Goal: Task Accomplishment & Management: Manage account settings

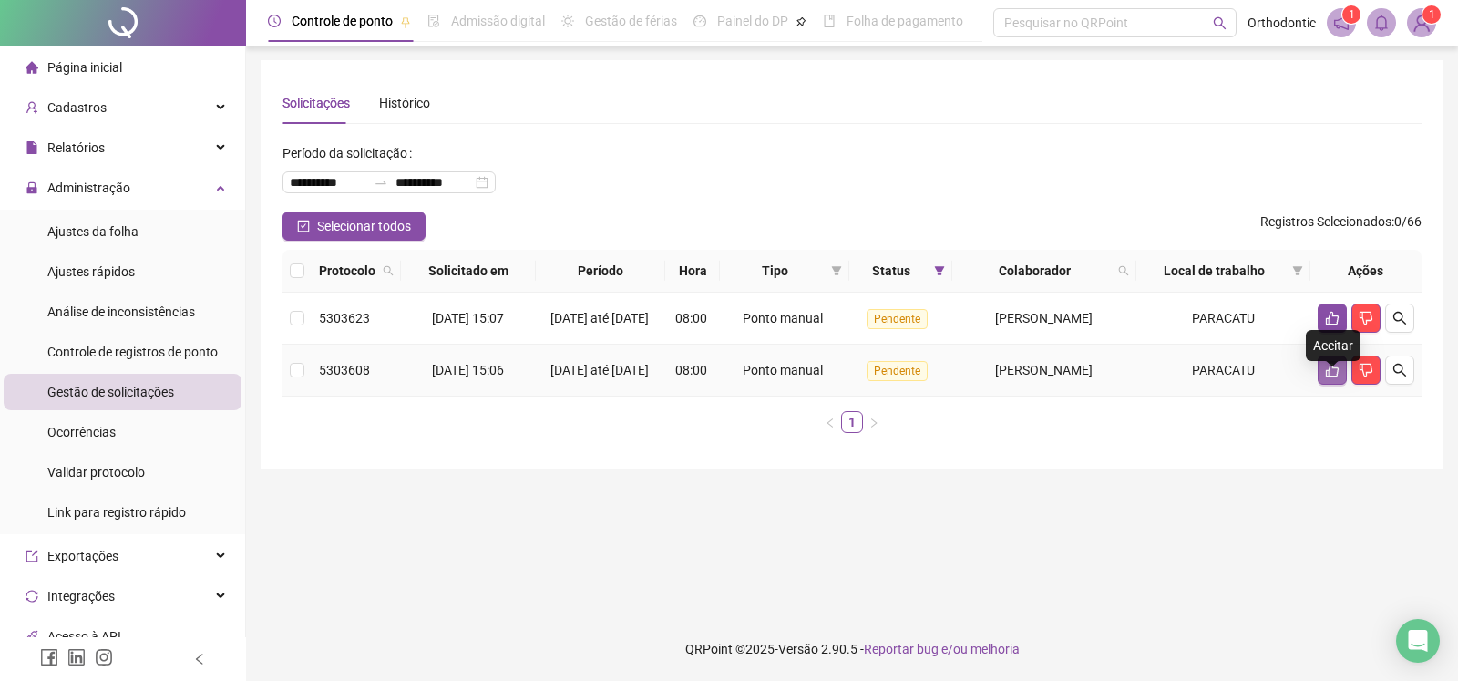
click at [1333, 377] on icon "like" at bounding box center [1332, 370] width 15 height 15
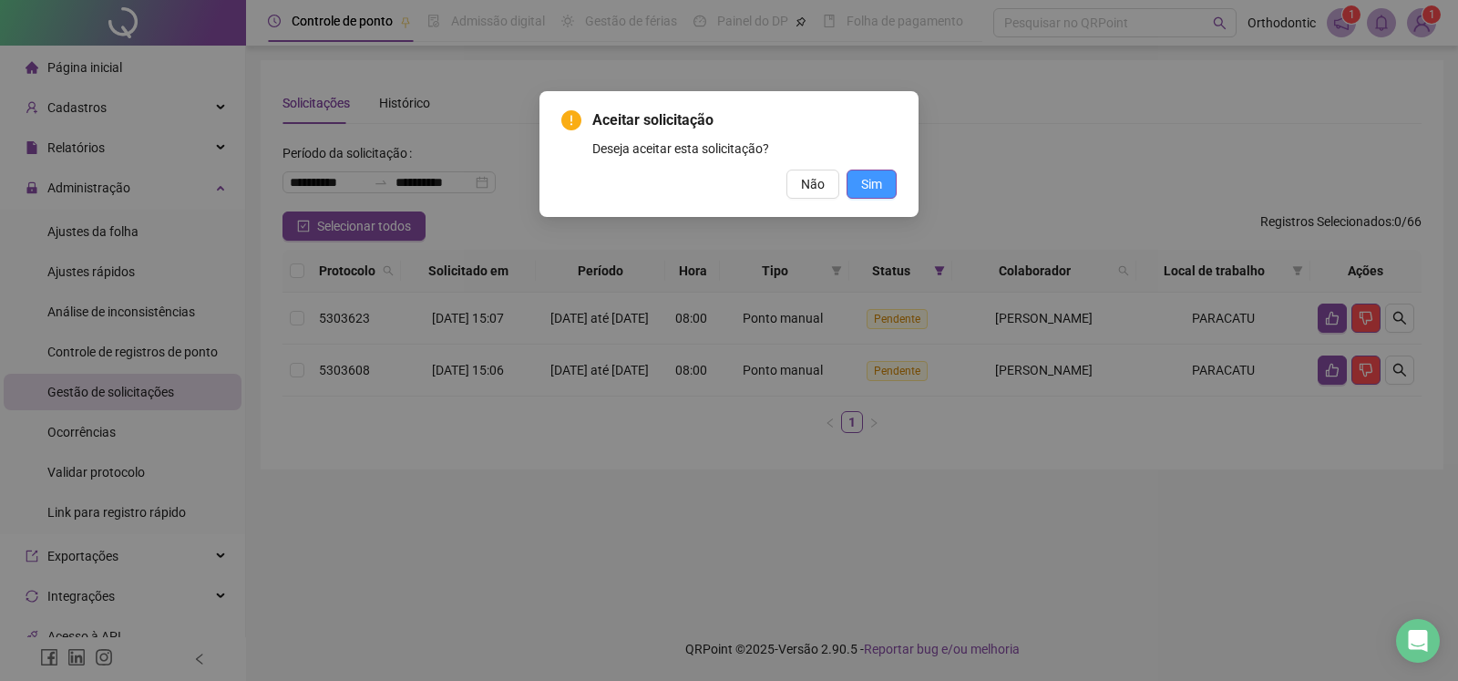
click at [869, 188] on span "Sim" at bounding box center [871, 184] width 21 height 20
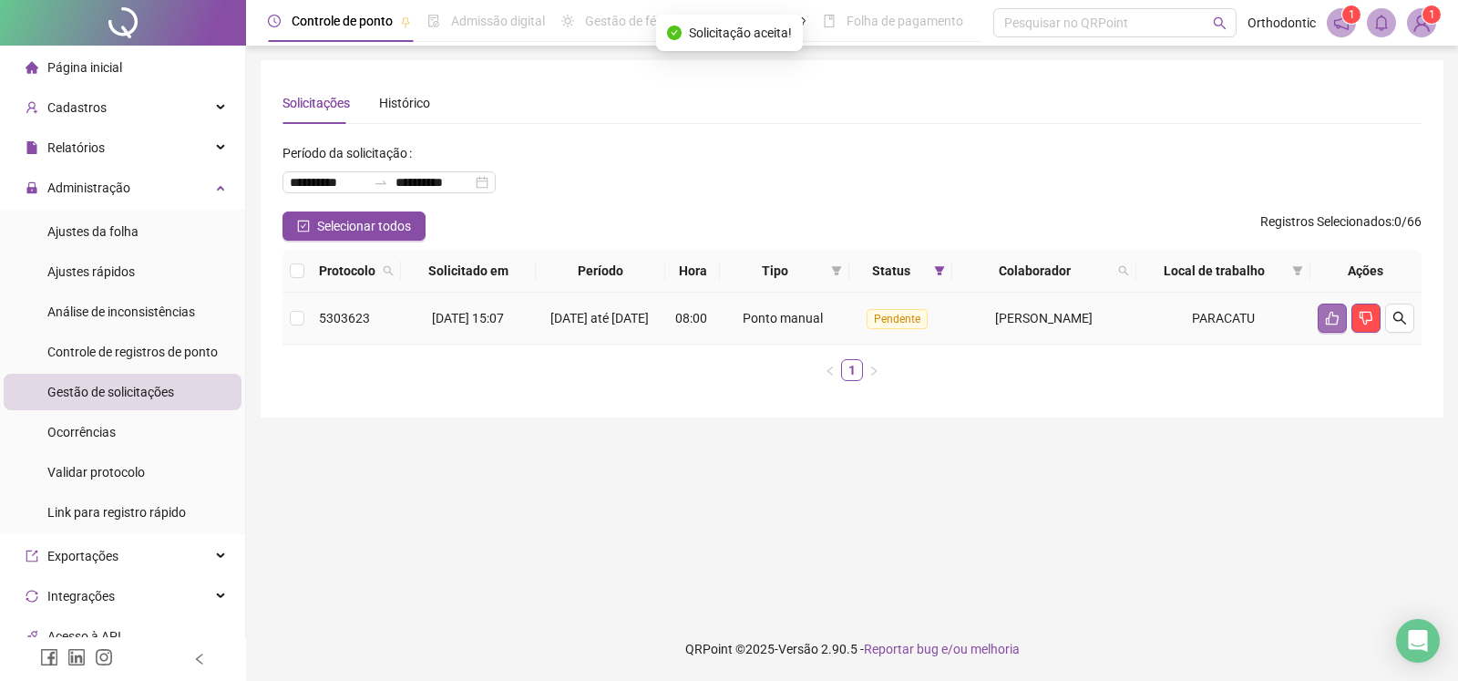
click at [1325, 314] on button "button" at bounding box center [1332, 317] width 29 height 29
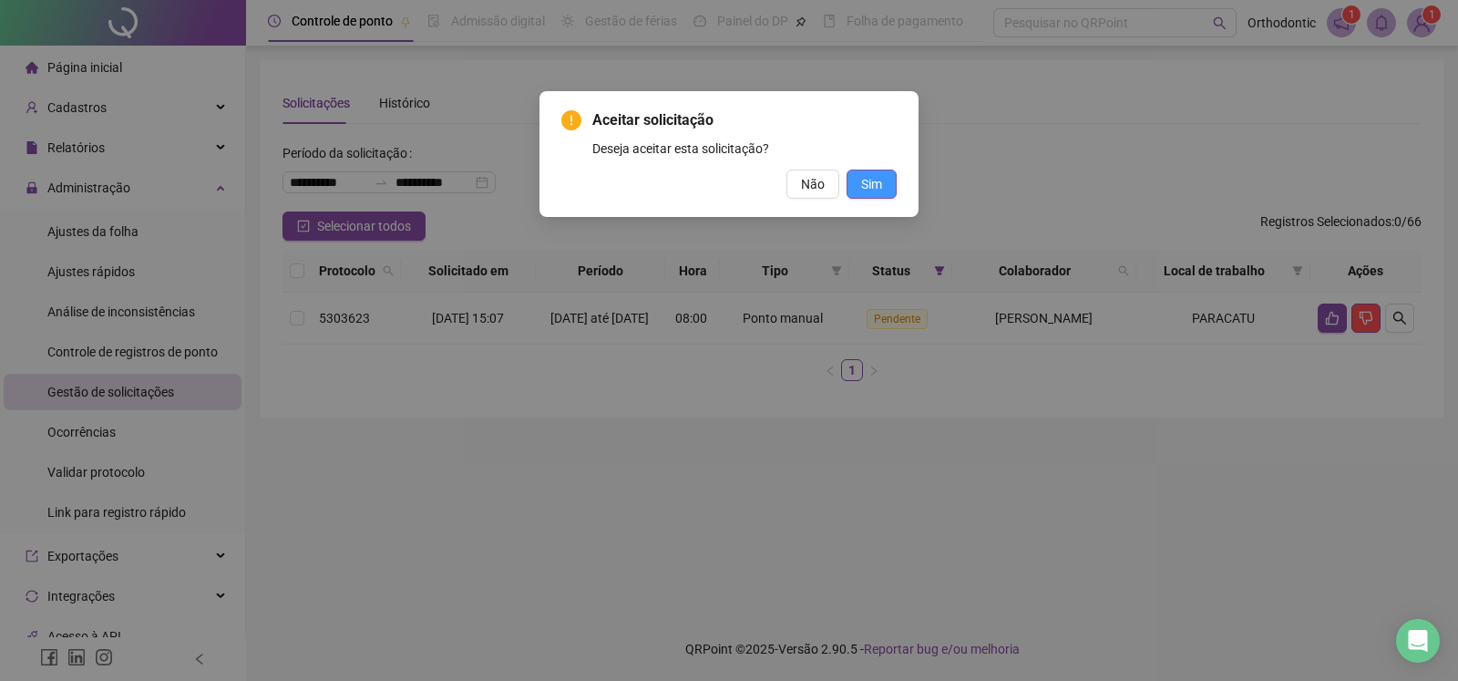
click at [889, 182] on button "Sim" at bounding box center [872, 184] width 50 height 29
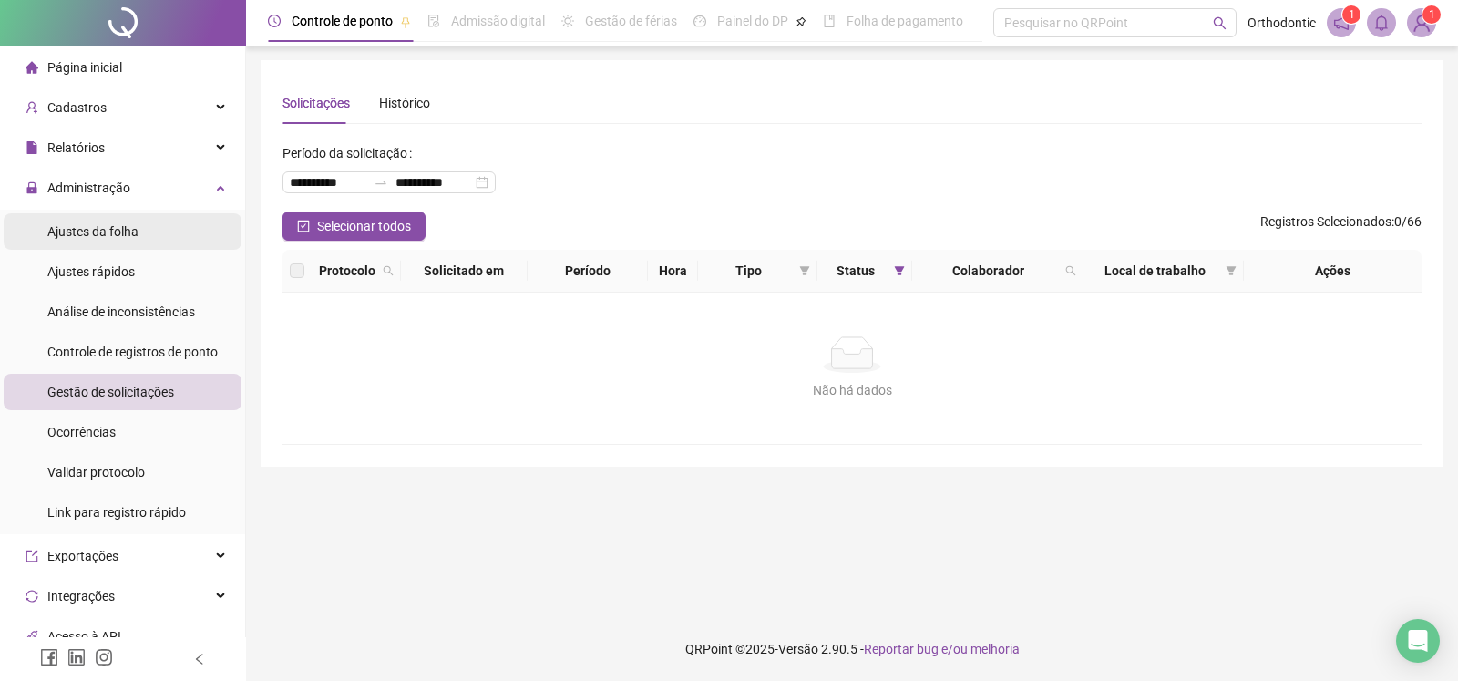
click at [87, 234] on span "Ajustes da folha" at bounding box center [92, 231] width 91 height 15
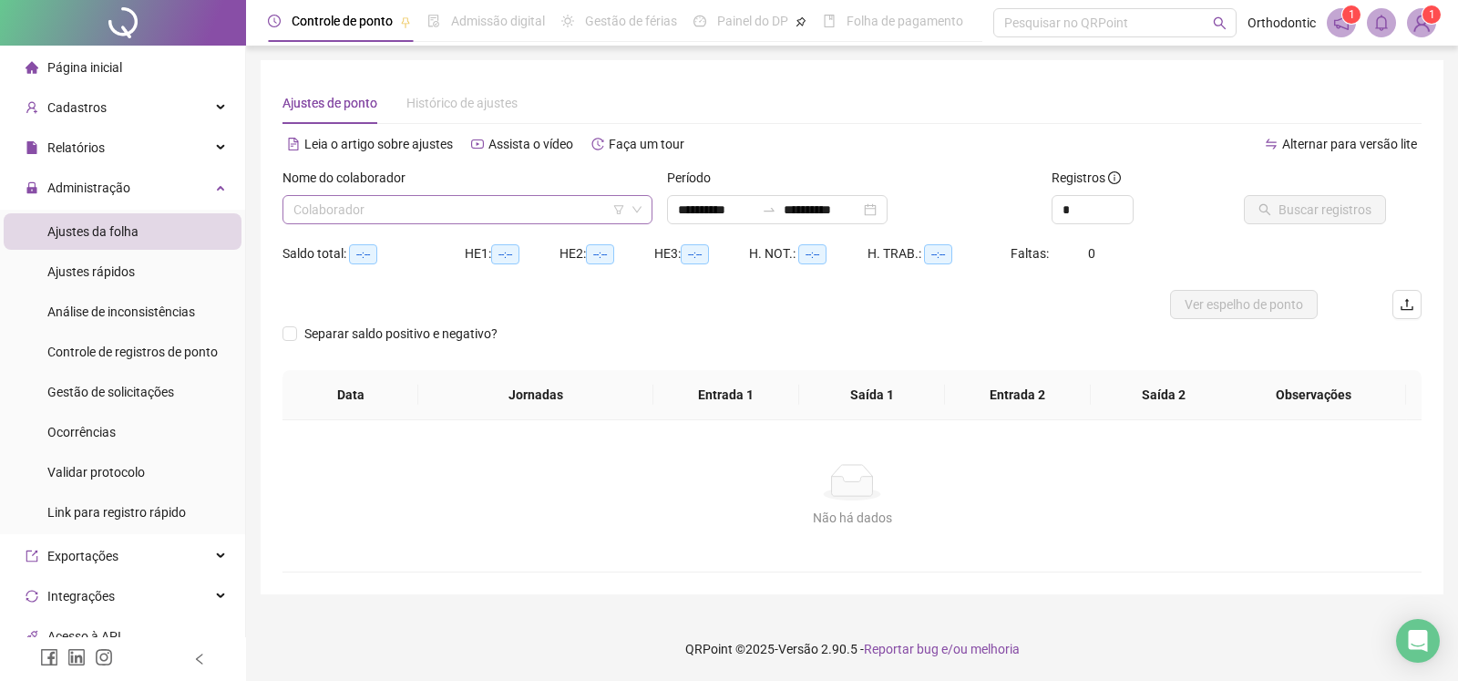
type input "**********"
click at [434, 219] on input "search" at bounding box center [459, 209] width 332 height 27
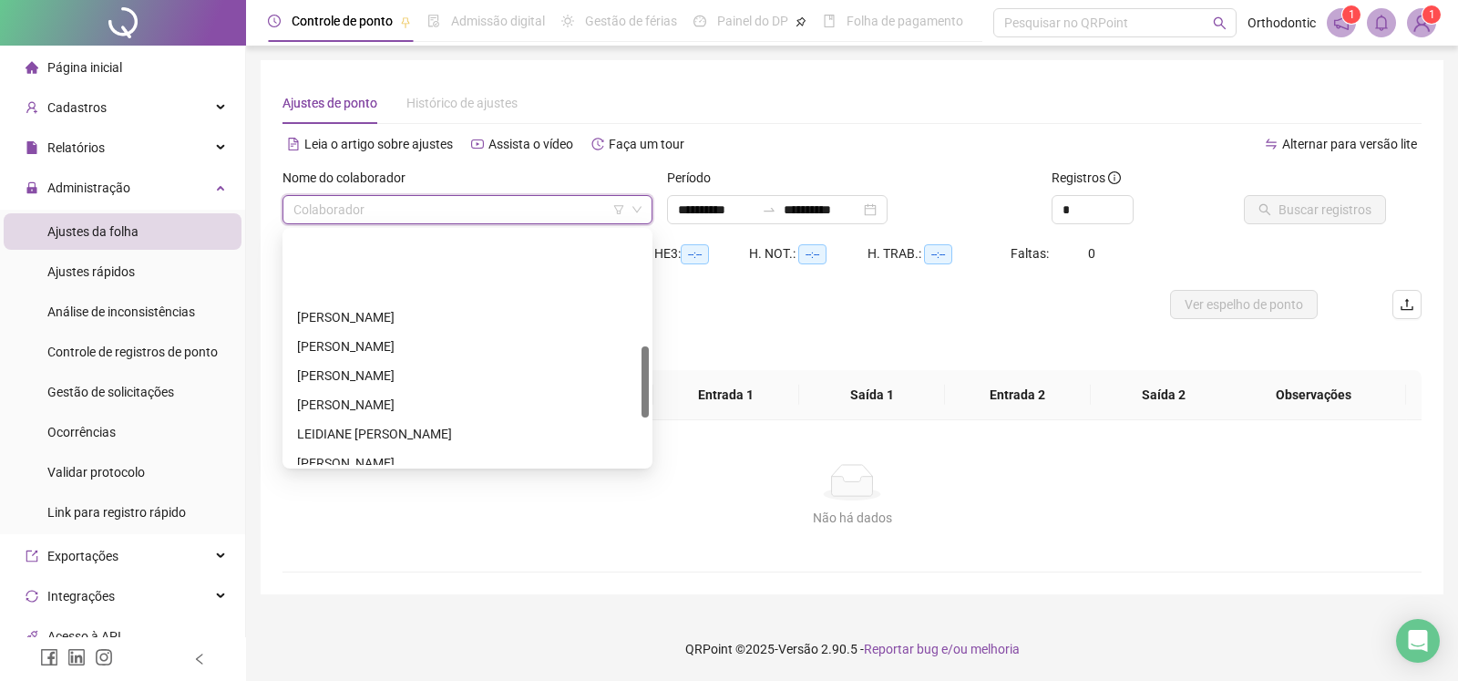
scroll to position [465, 0]
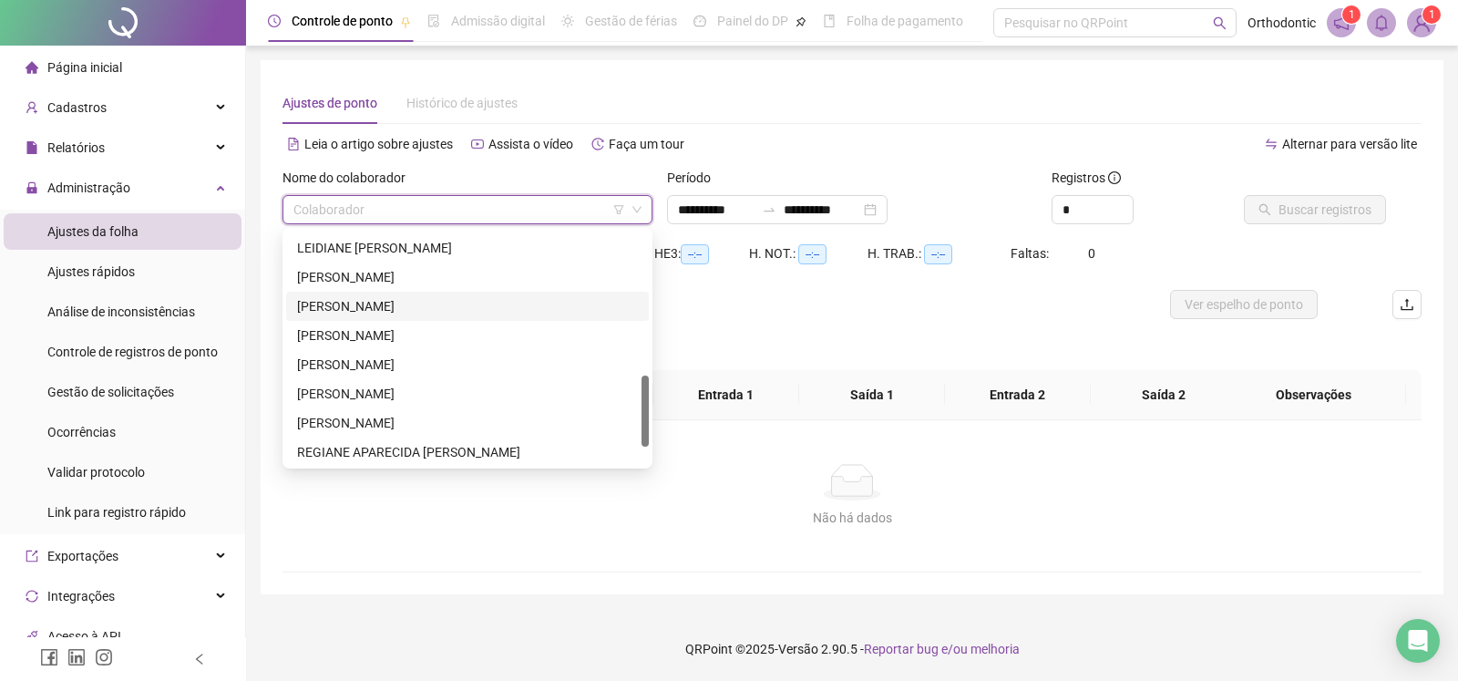
click at [340, 308] on div "[PERSON_NAME]" at bounding box center [467, 306] width 341 height 20
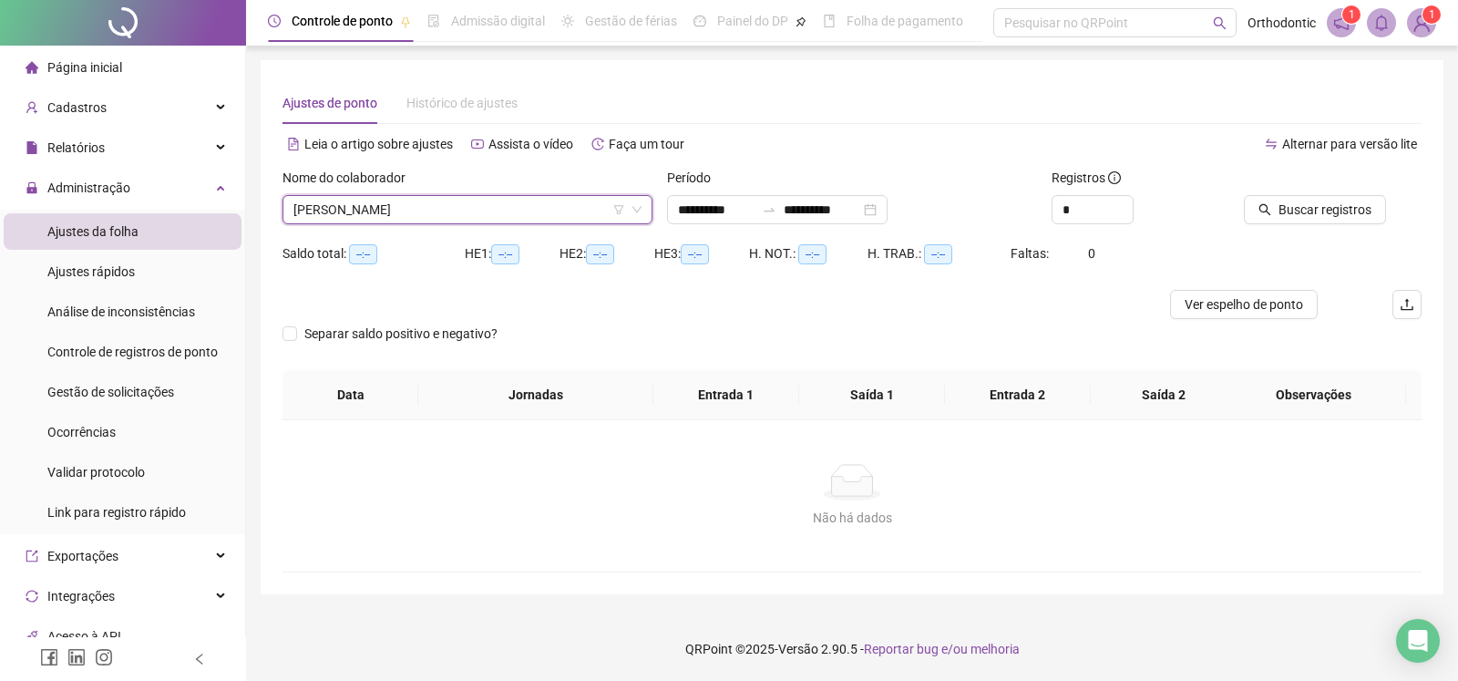
click at [500, 215] on span "[PERSON_NAME]" at bounding box center [467, 209] width 348 height 27
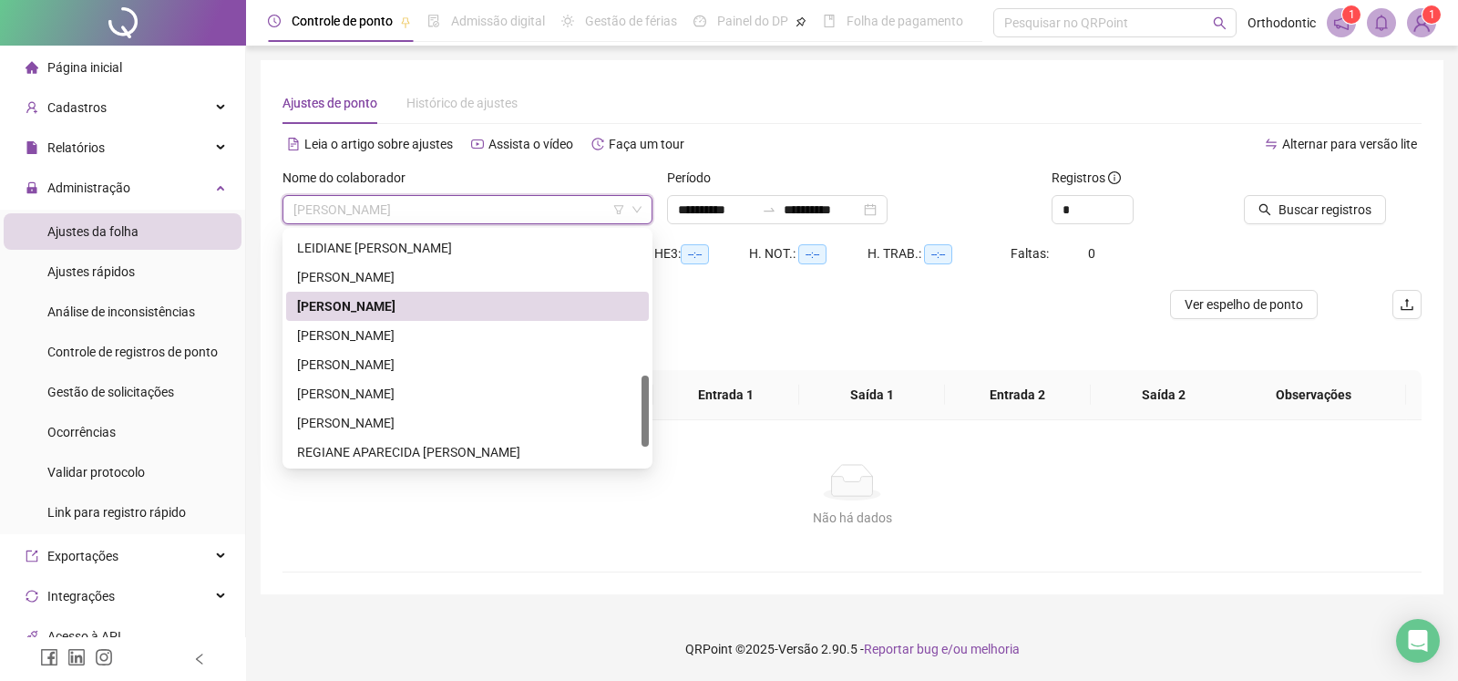
click at [375, 314] on div "[PERSON_NAME]" at bounding box center [467, 306] width 341 height 20
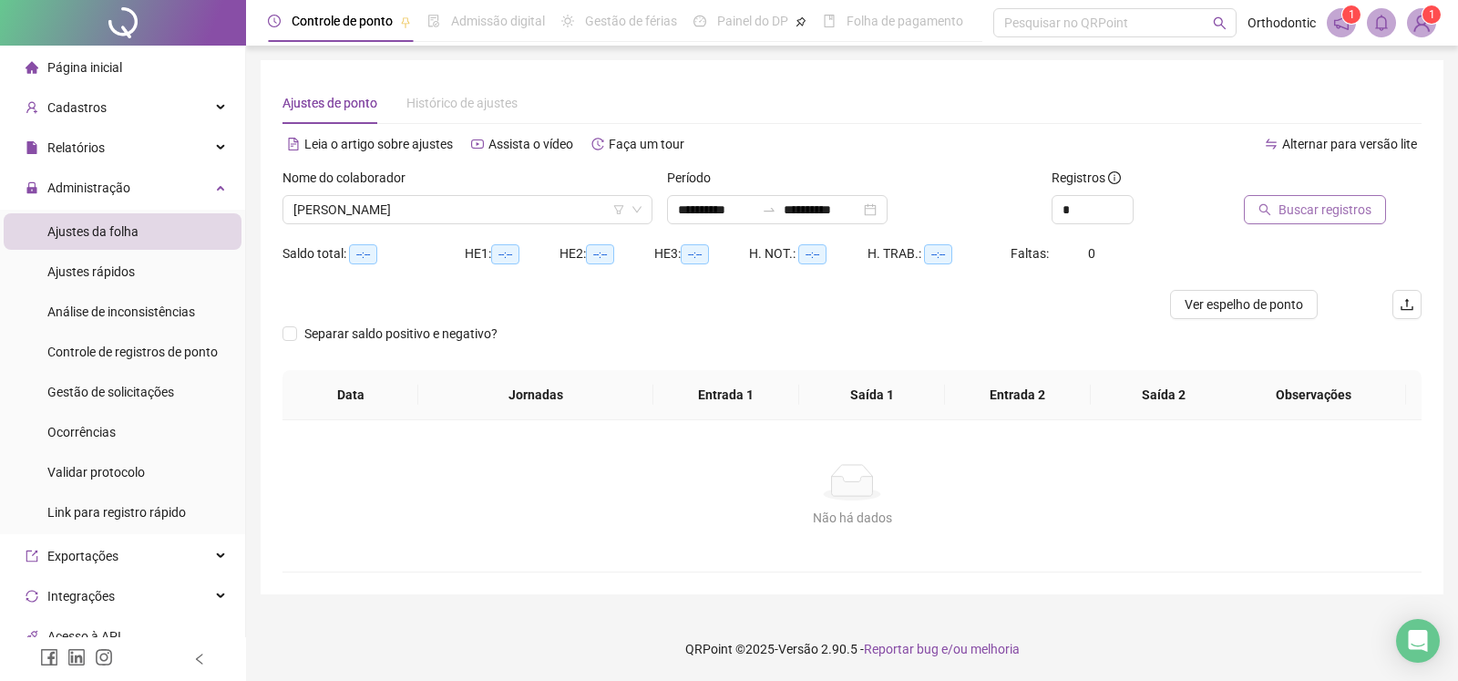
click at [1280, 206] on span "Buscar registros" at bounding box center [1325, 210] width 93 height 20
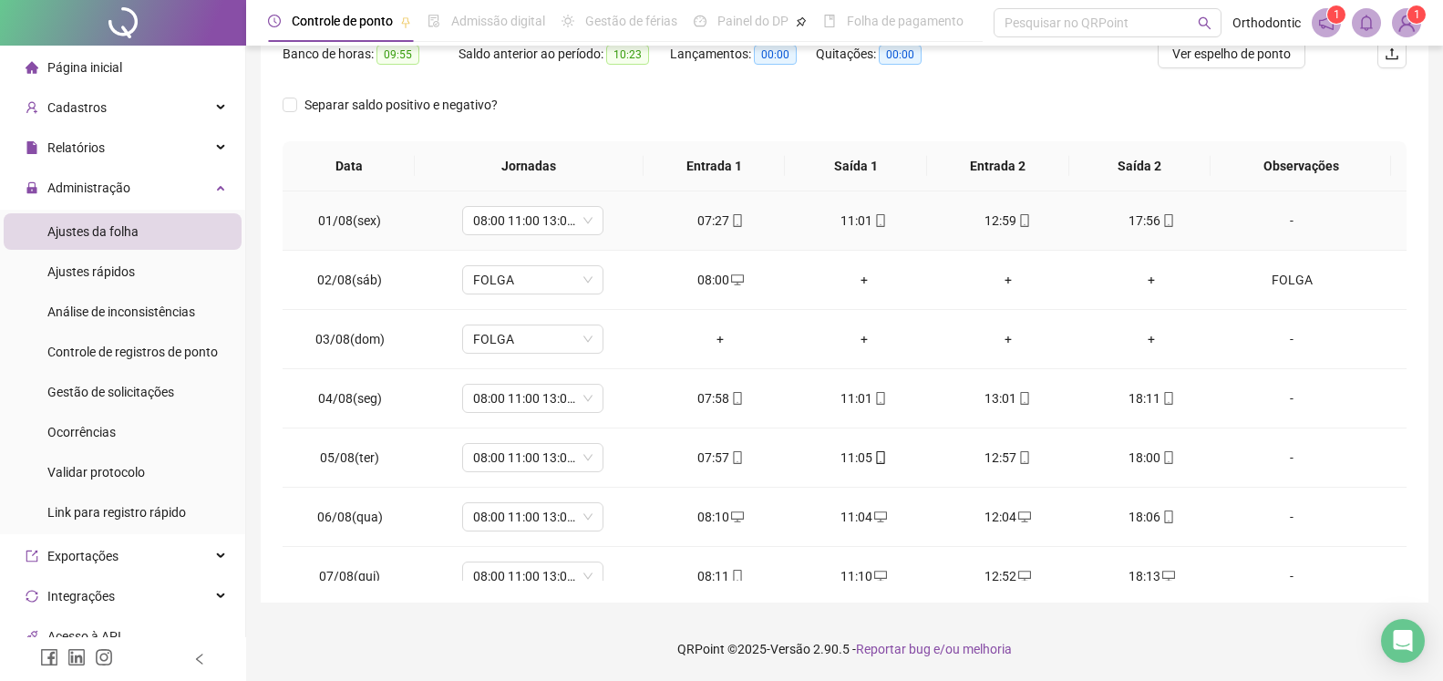
scroll to position [0, 0]
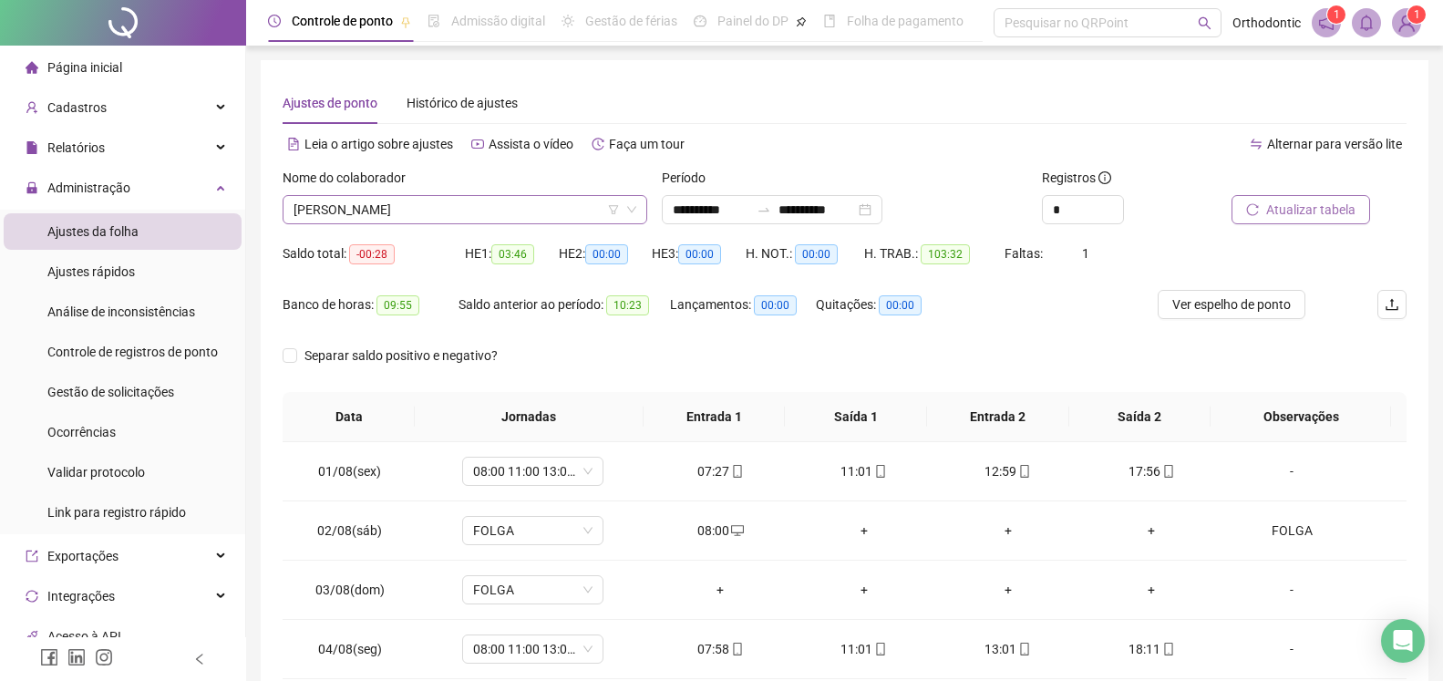
click at [464, 212] on span "[PERSON_NAME]" at bounding box center [464, 209] width 343 height 27
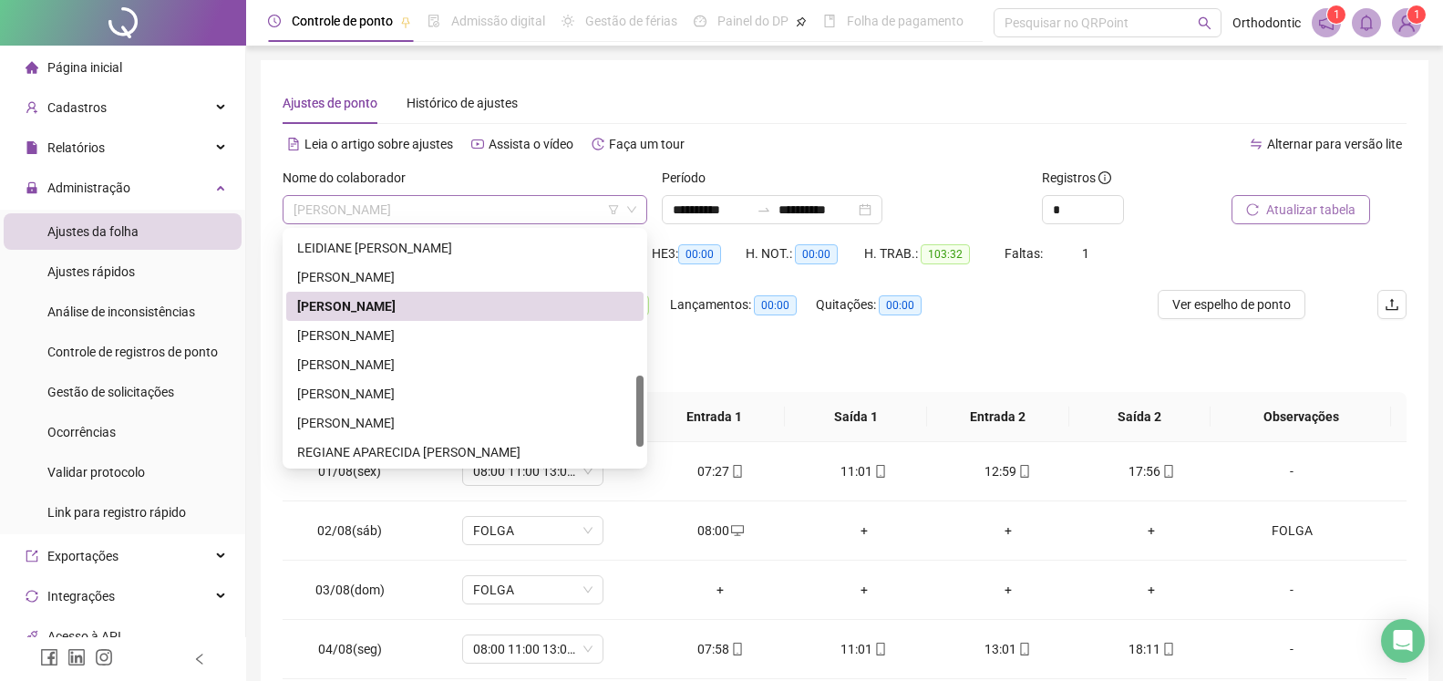
scroll to position [465, 0]
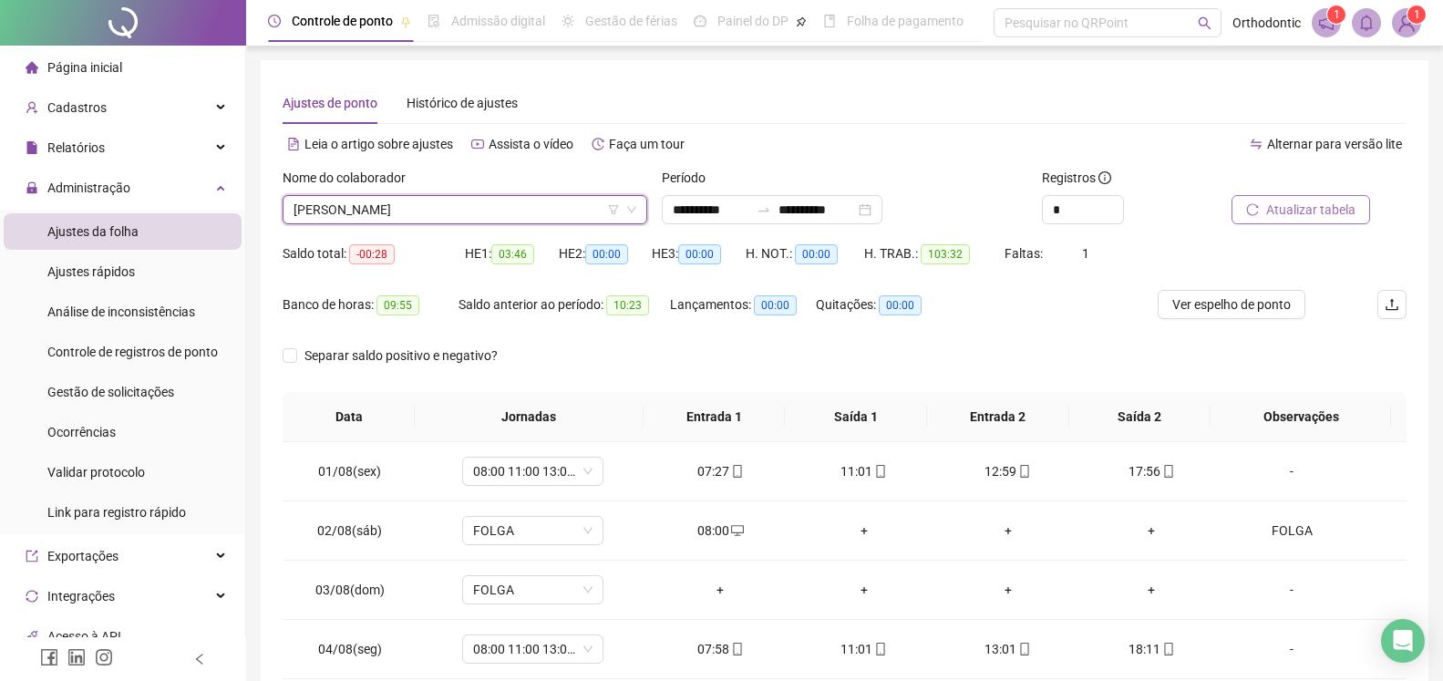
click at [449, 210] on span "[PERSON_NAME]" at bounding box center [464, 209] width 343 height 27
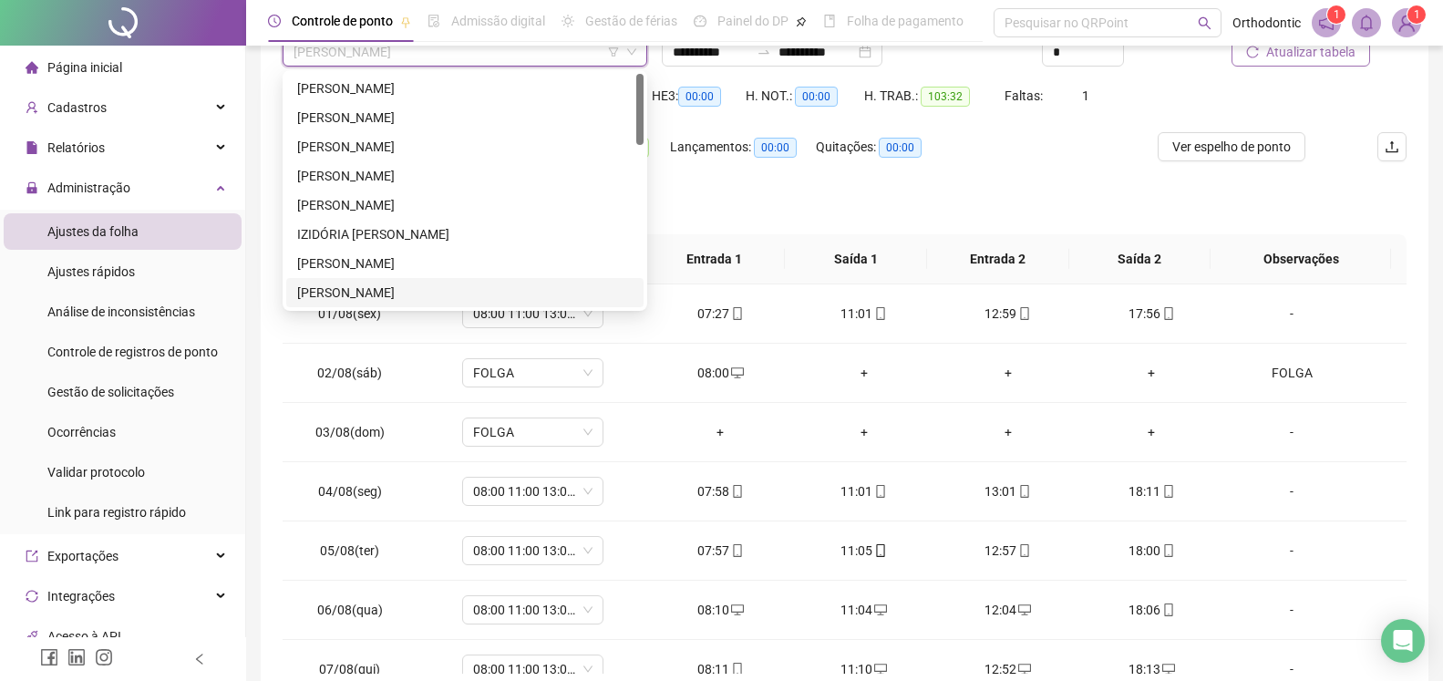
scroll to position [0, 0]
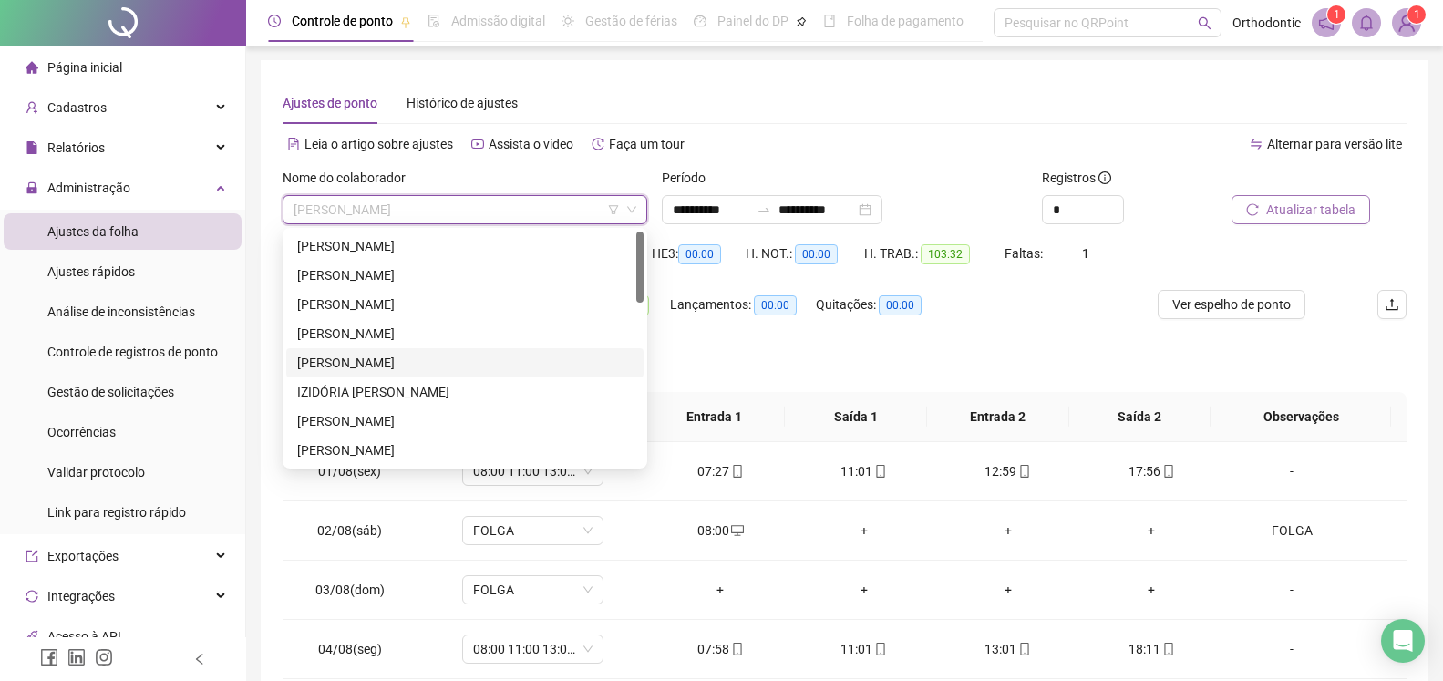
click at [381, 356] on div "[PERSON_NAME]" at bounding box center [464, 363] width 335 height 20
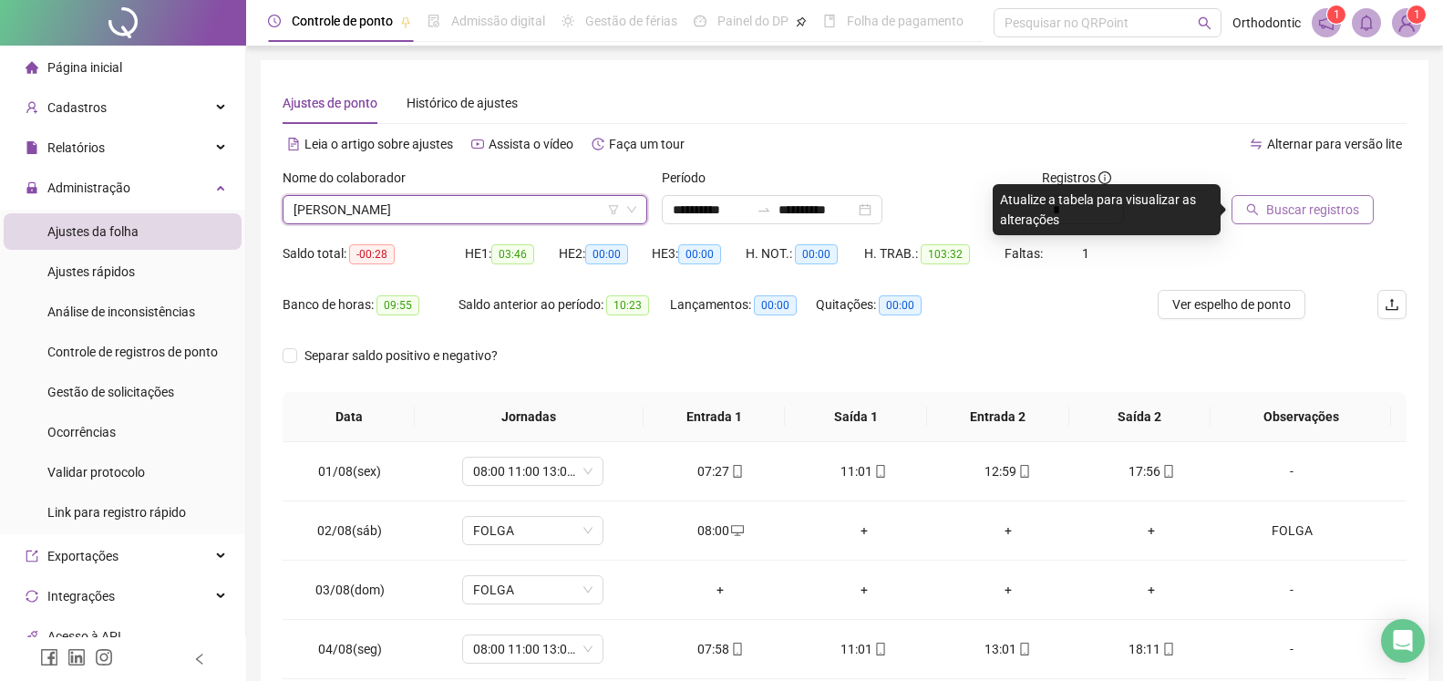
click at [1299, 200] on span "Buscar registros" at bounding box center [1312, 210] width 93 height 20
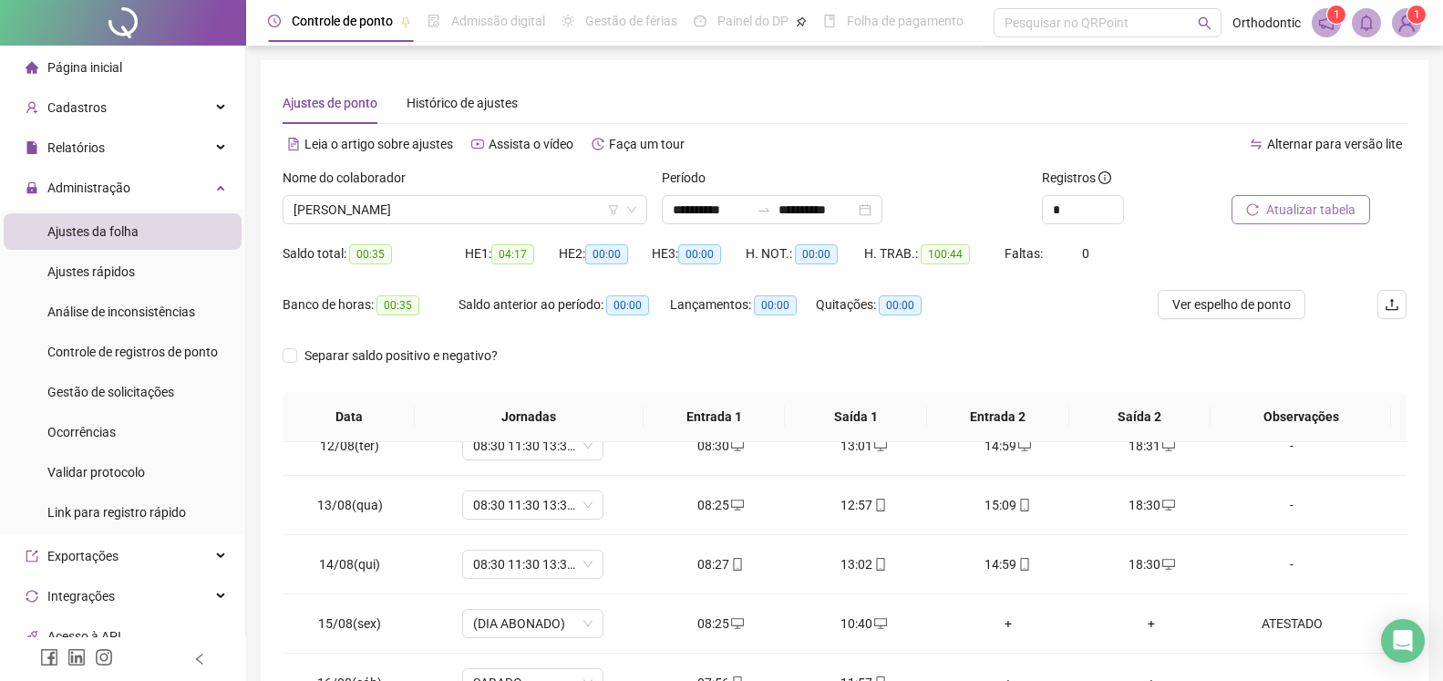
scroll to position [251, 0]
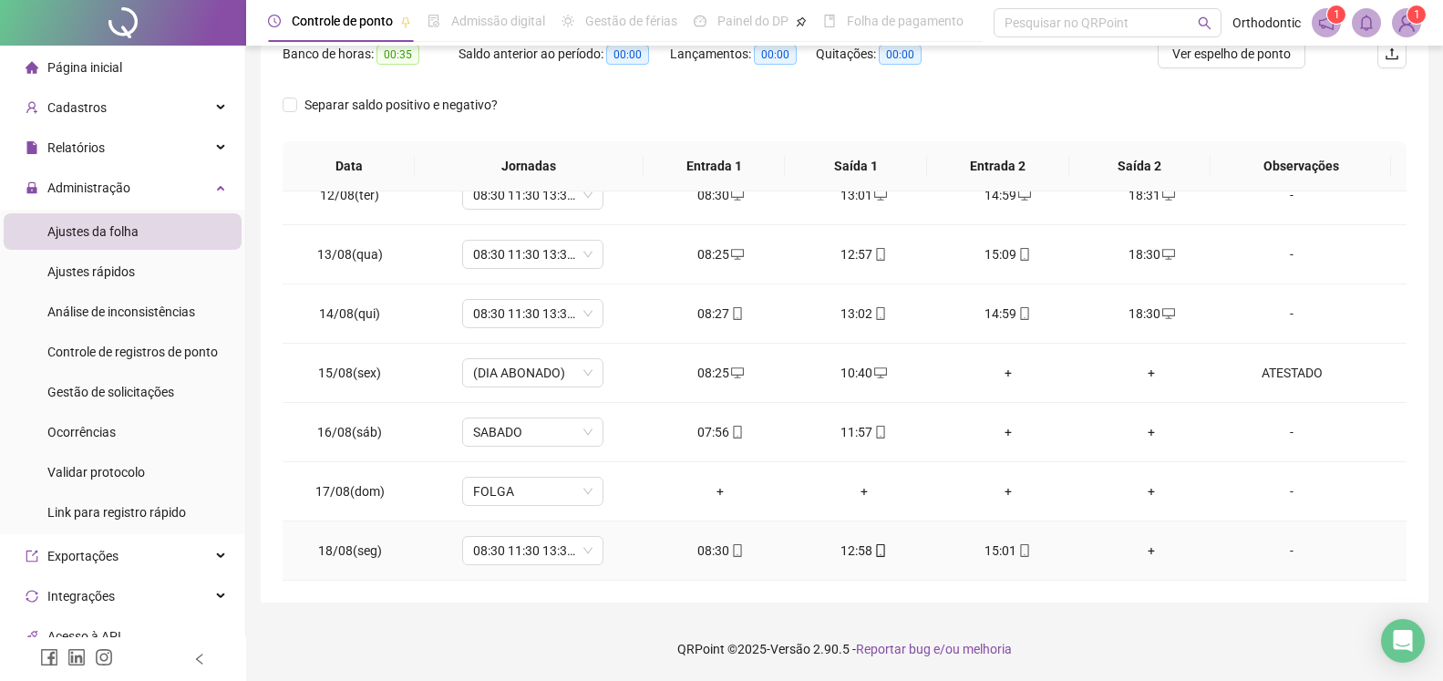
click at [1132, 553] on div "+" at bounding box center [1152, 550] width 115 height 20
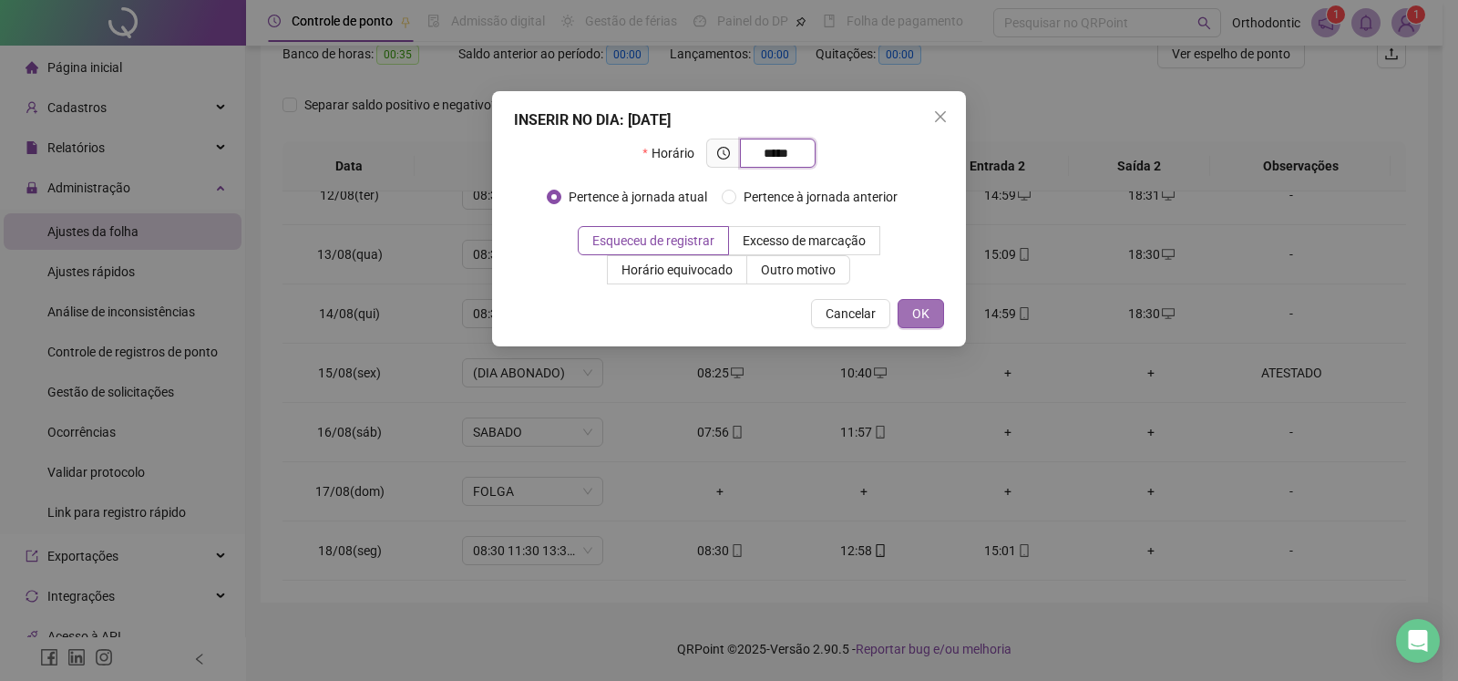
type input "*****"
click at [911, 313] on button "OK" at bounding box center [921, 313] width 46 height 29
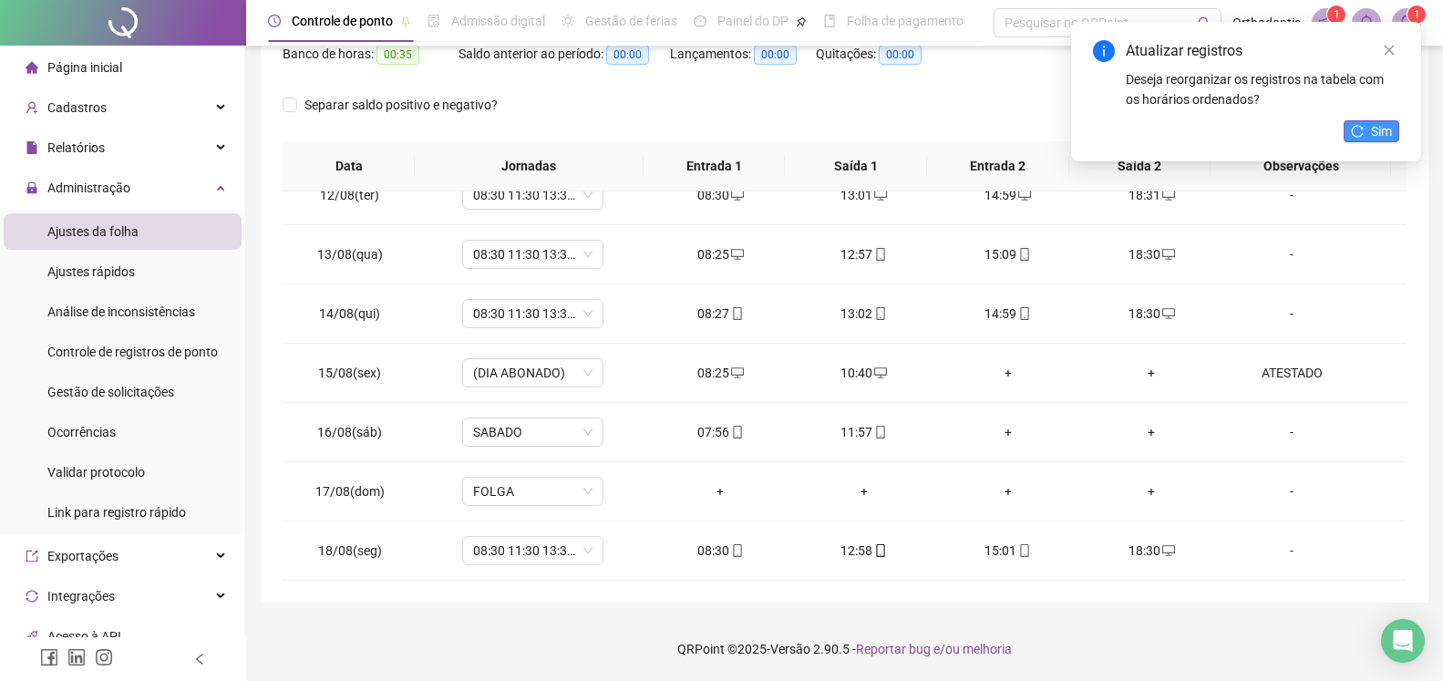
click at [1368, 135] on button "Sim" at bounding box center [1371, 131] width 56 height 22
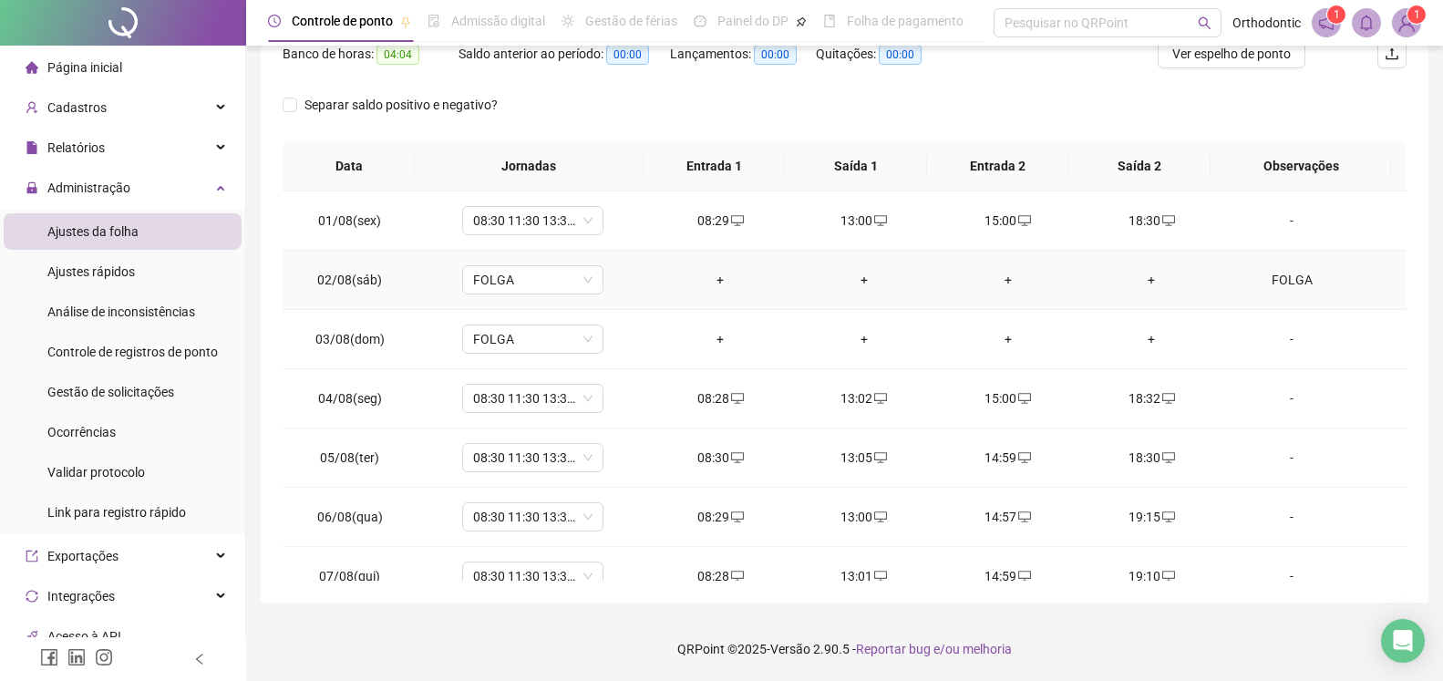
scroll to position [0, 0]
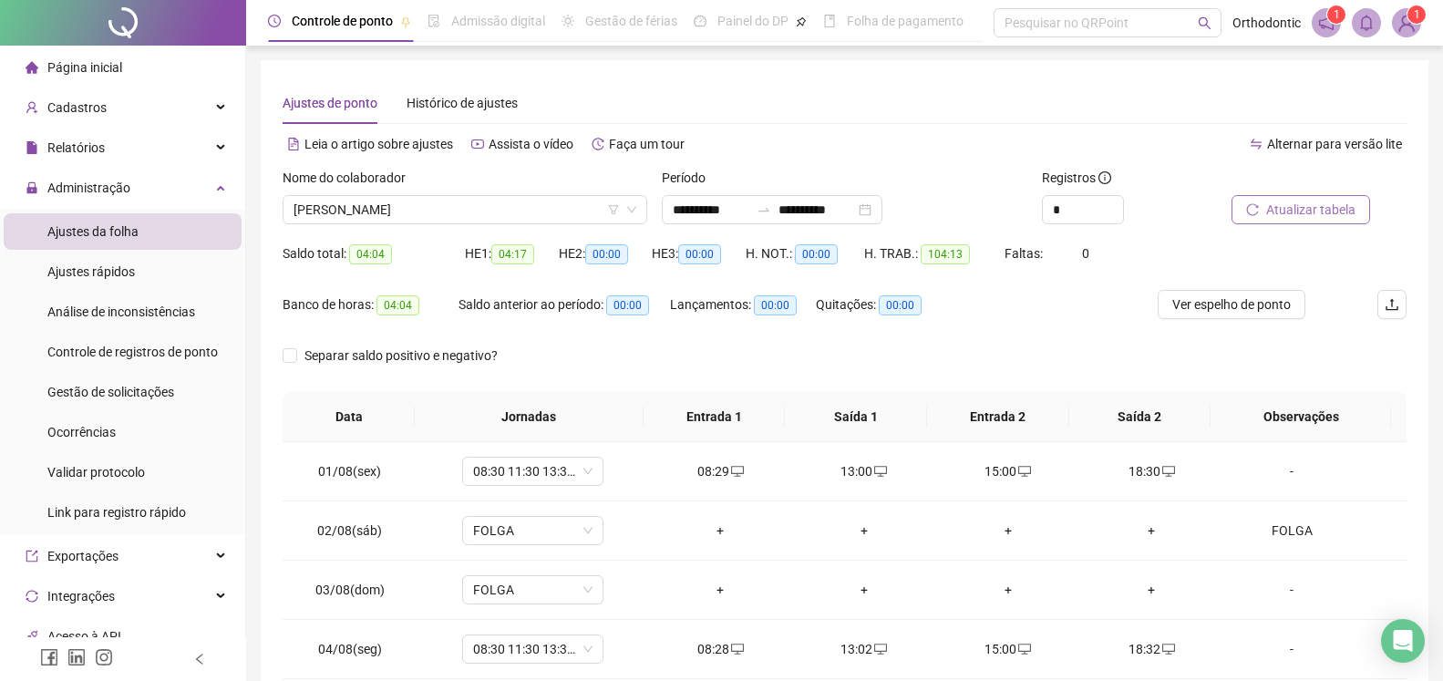
click at [1306, 214] on span "Atualizar tabela" at bounding box center [1310, 210] width 89 height 20
click at [381, 201] on span "[PERSON_NAME]" at bounding box center [464, 209] width 343 height 27
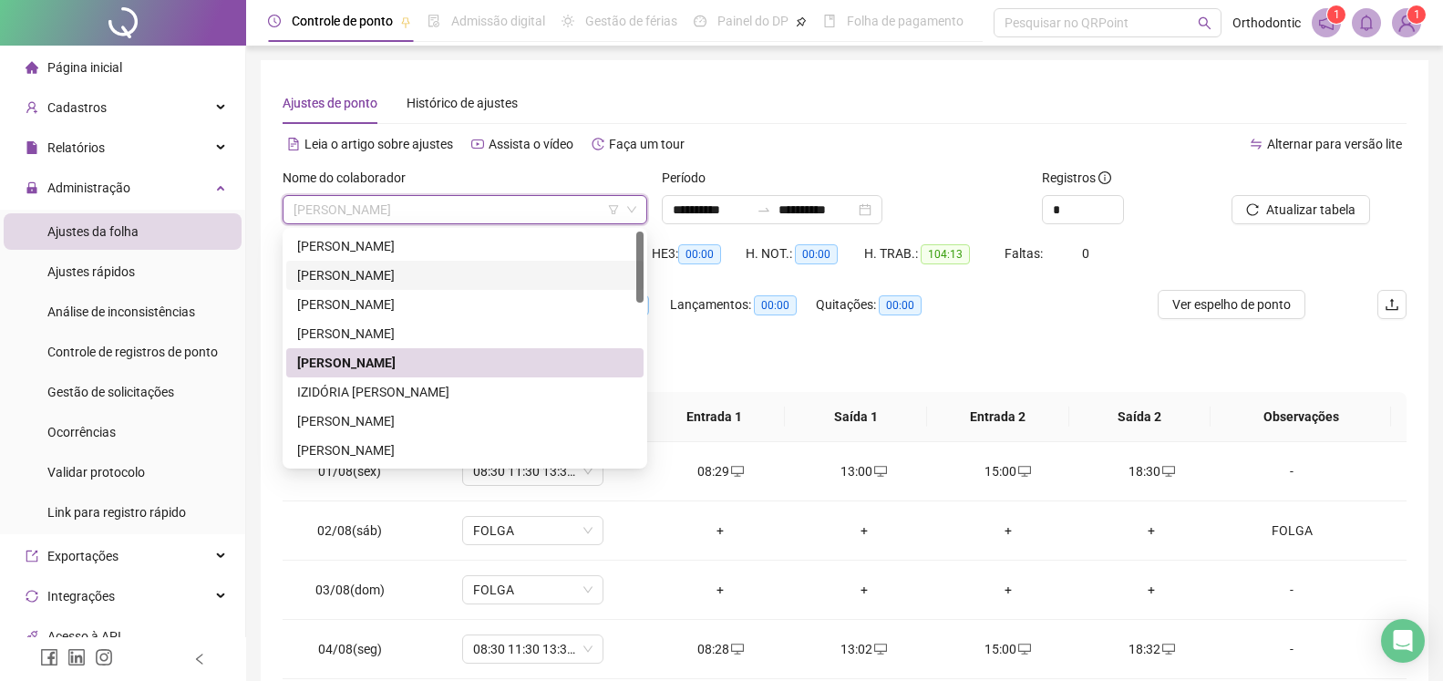
click at [386, 282] on div "[PERSON_NAME]" at bounding box center [464, 275] width 335 height 20
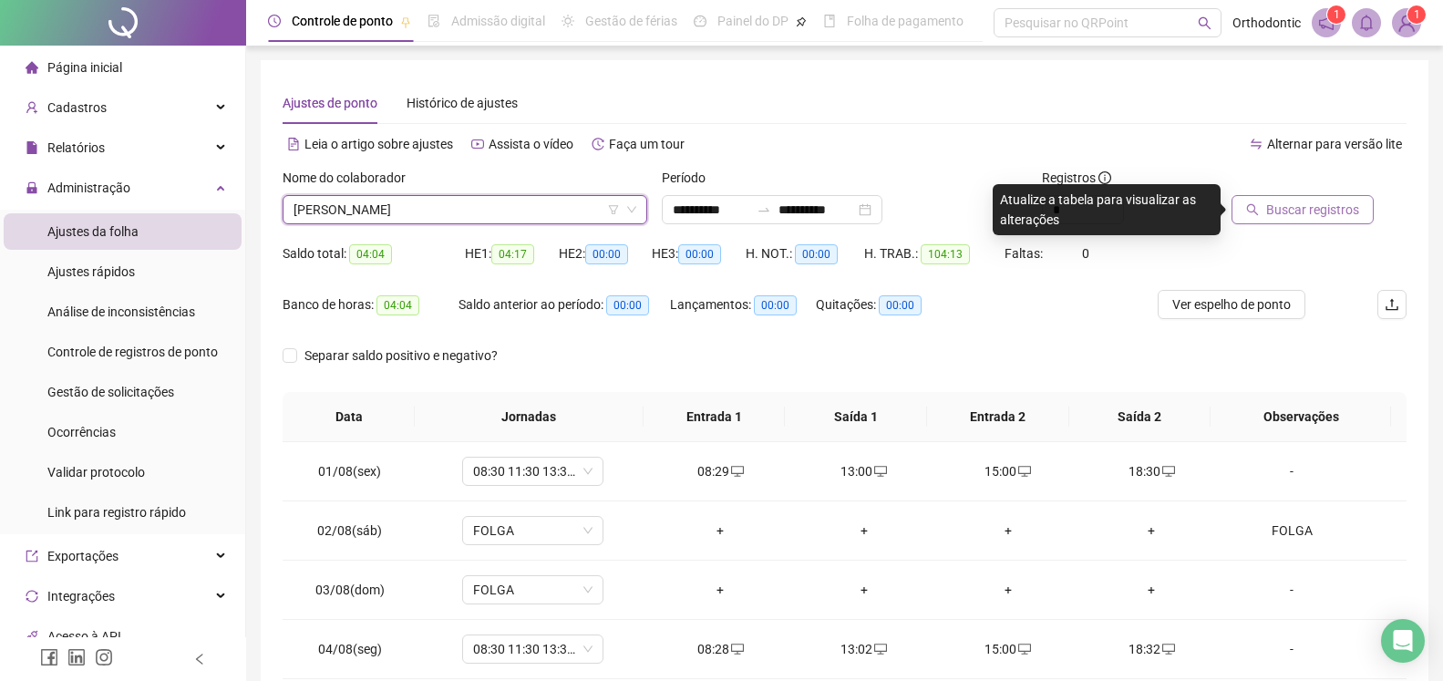
click at [1294, 220] on button "Buscar registros" at bounding box center [1302, 209] width 142 height 29
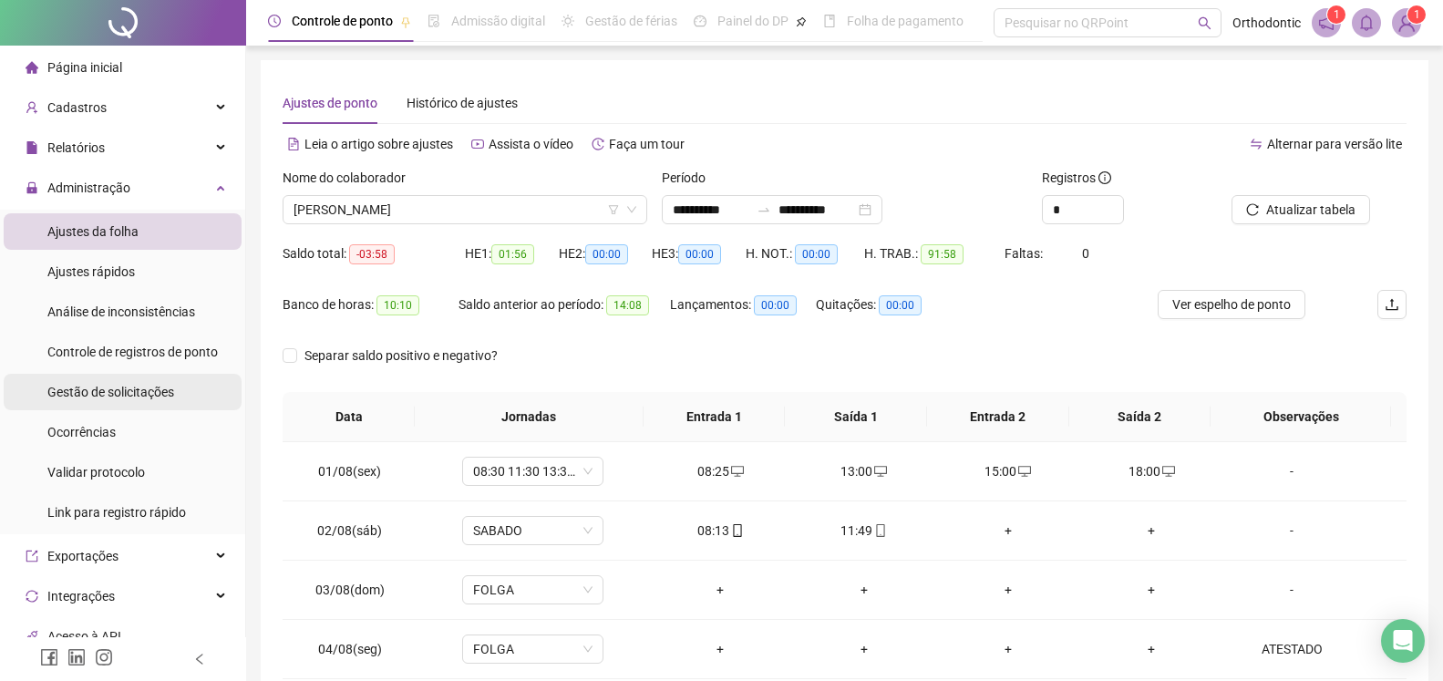
click at [164, 388] on span "Gestão de solicitações" at bounding box center [110, 392] width 127 height 15
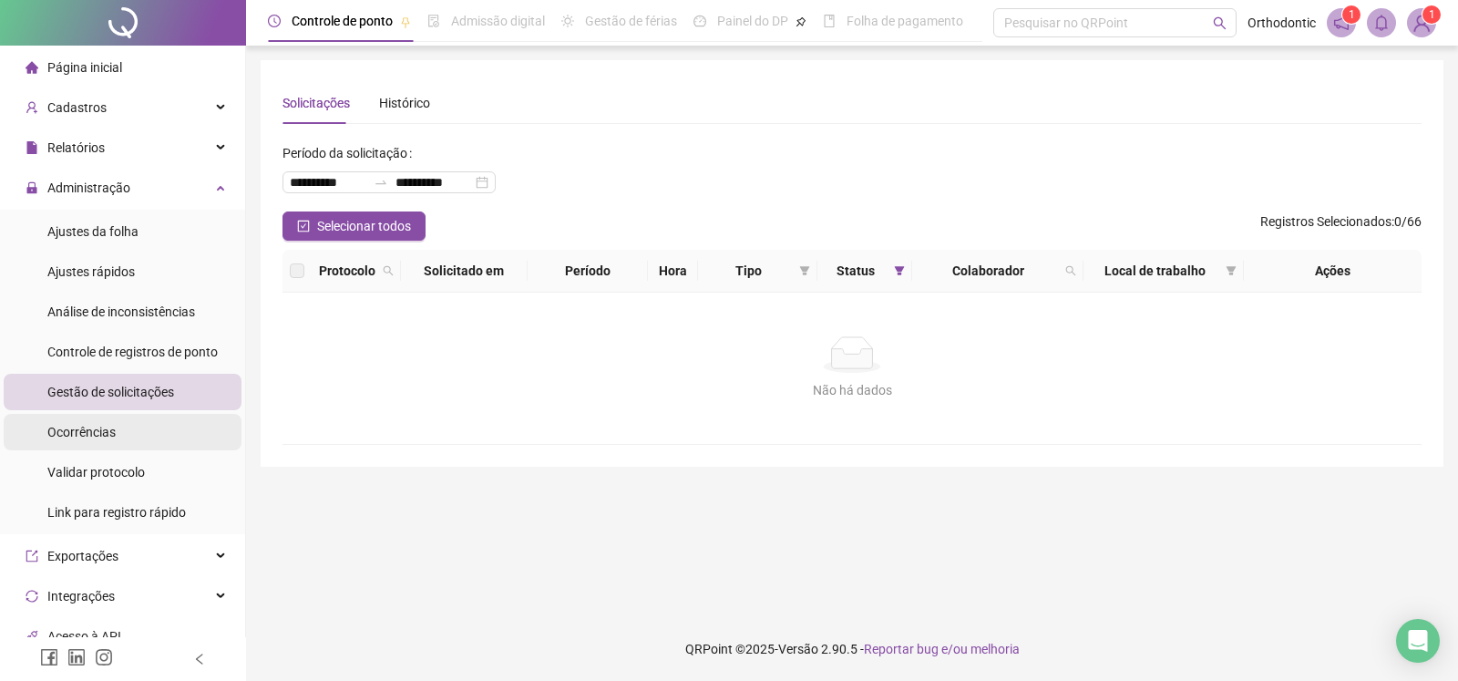
click at [75, 422] on div "Ocorrências" at bounding box center [81, 432] width 68 height 36
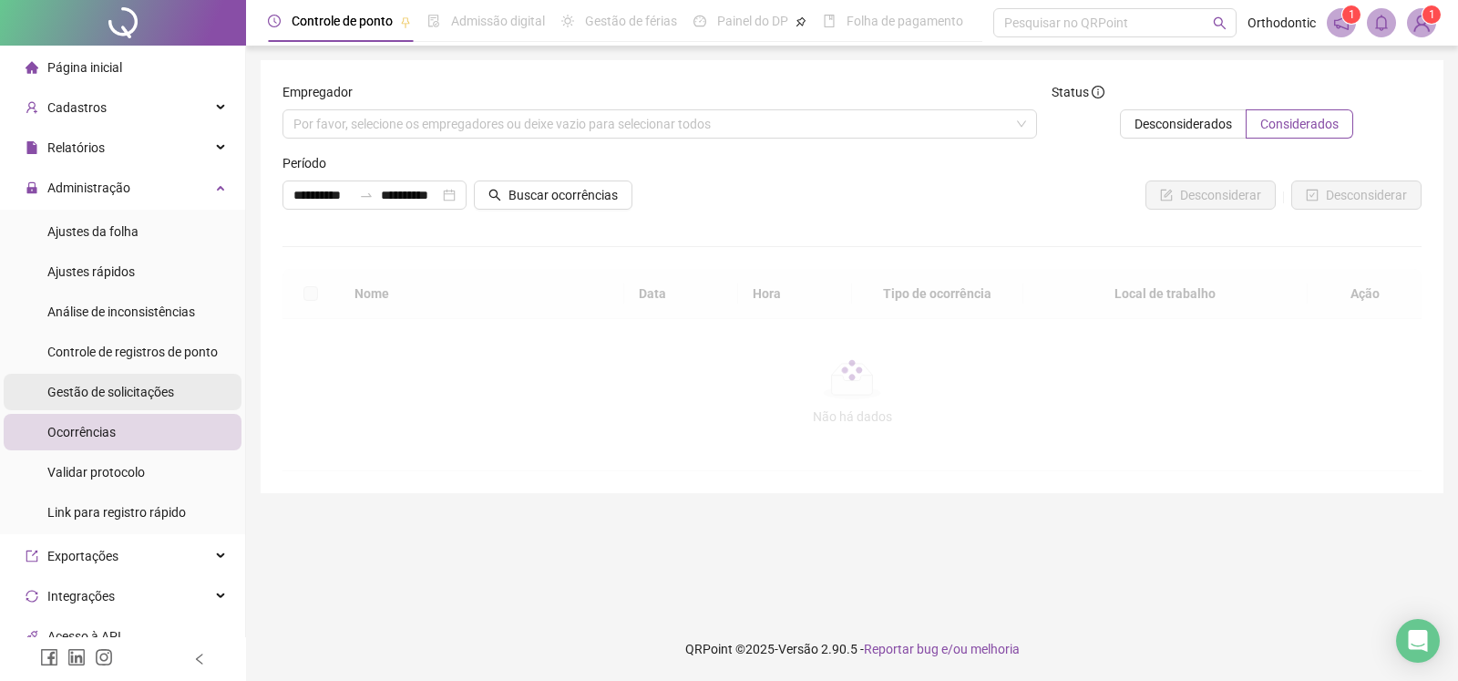
click at [87, 396] on span "Gestão de solicitações" at bounding box center [110, 392] width 127 height 15
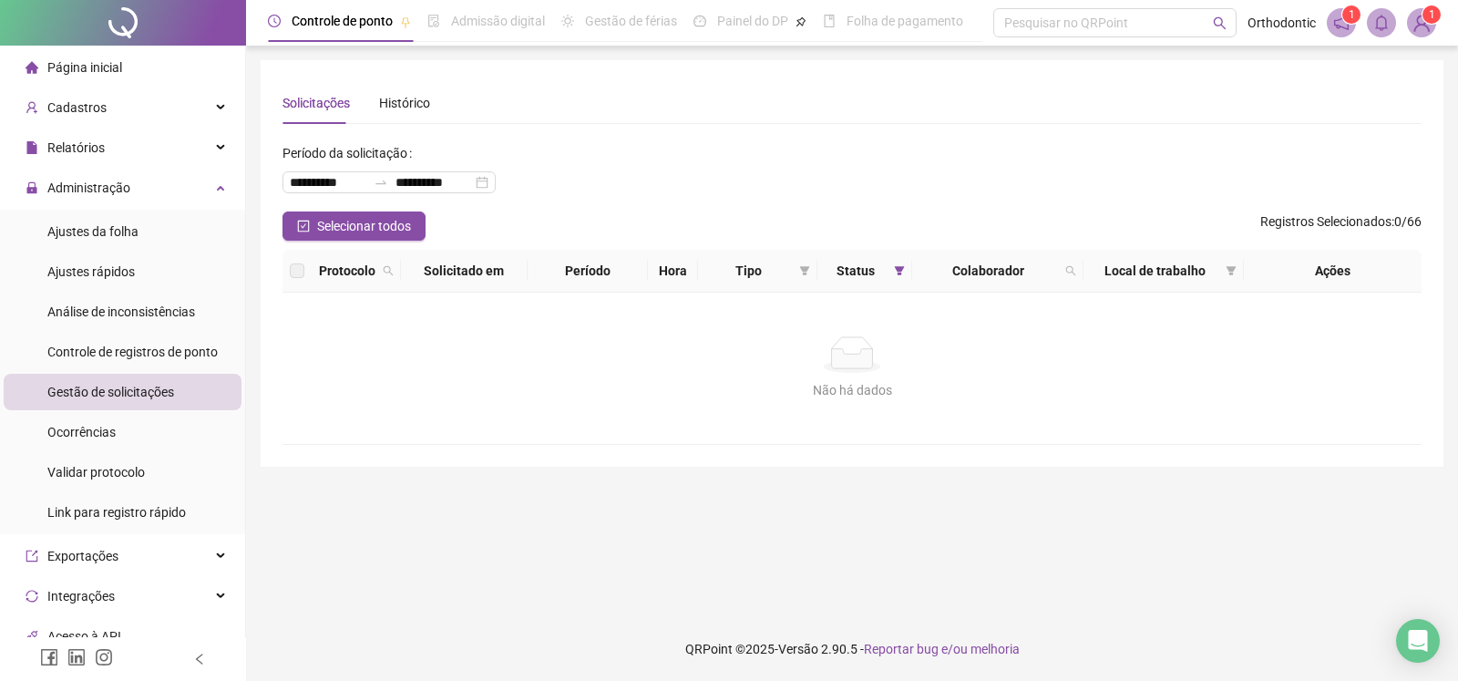
click at [1338, 13] on span at bounding box center [1341, 22] width 29 height 29
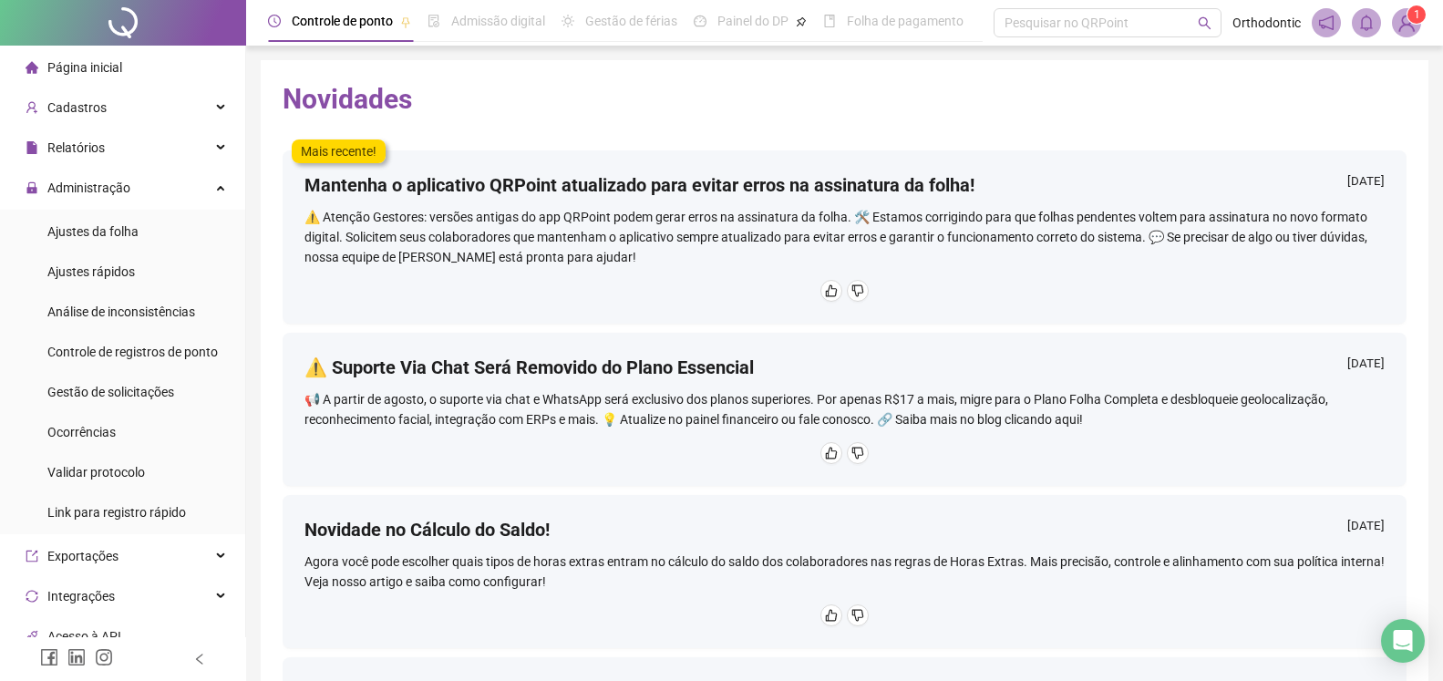
click at [1399, 31] on img at bounding box center [1406, 22] width 27 height 27
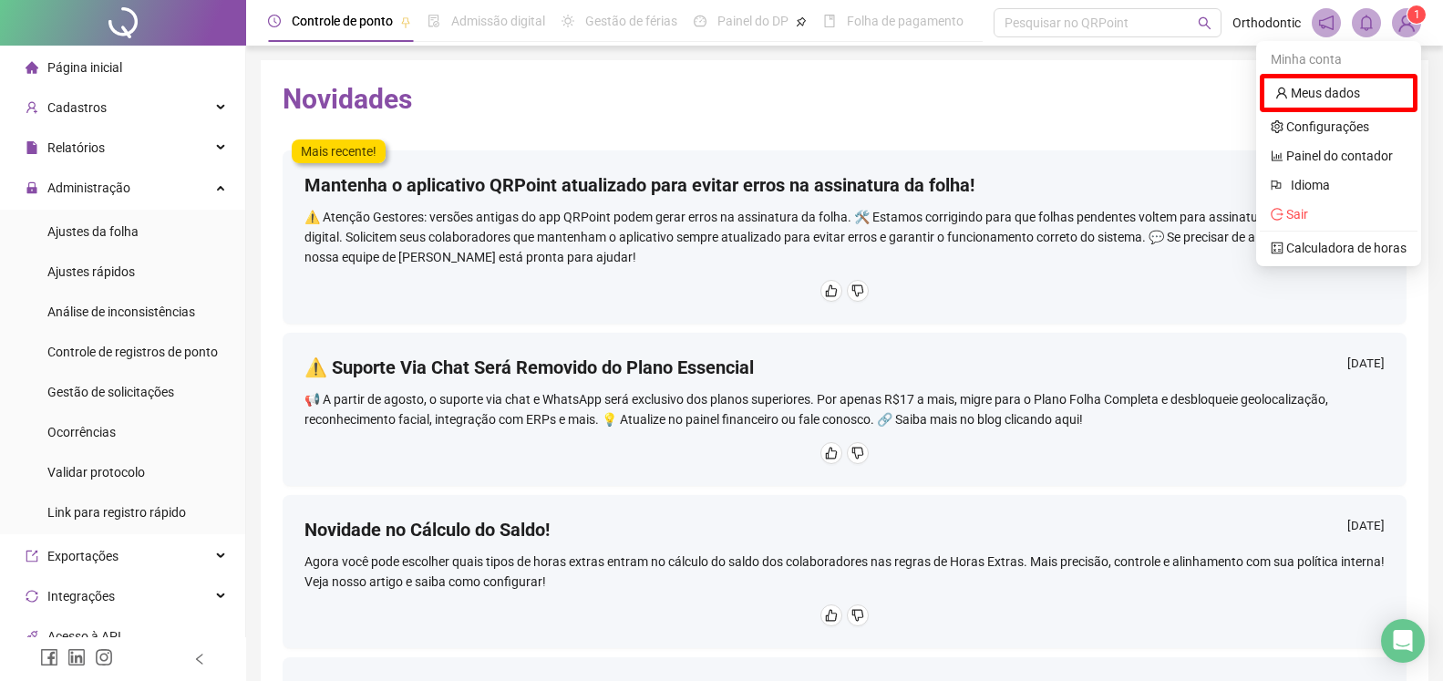
click at [875, 80] on div "Novidades Mais recente! Mantenha o aplicativo QRPoint atualizado para evitar er…" at bounding box center [845, 446] width 1168 height 773
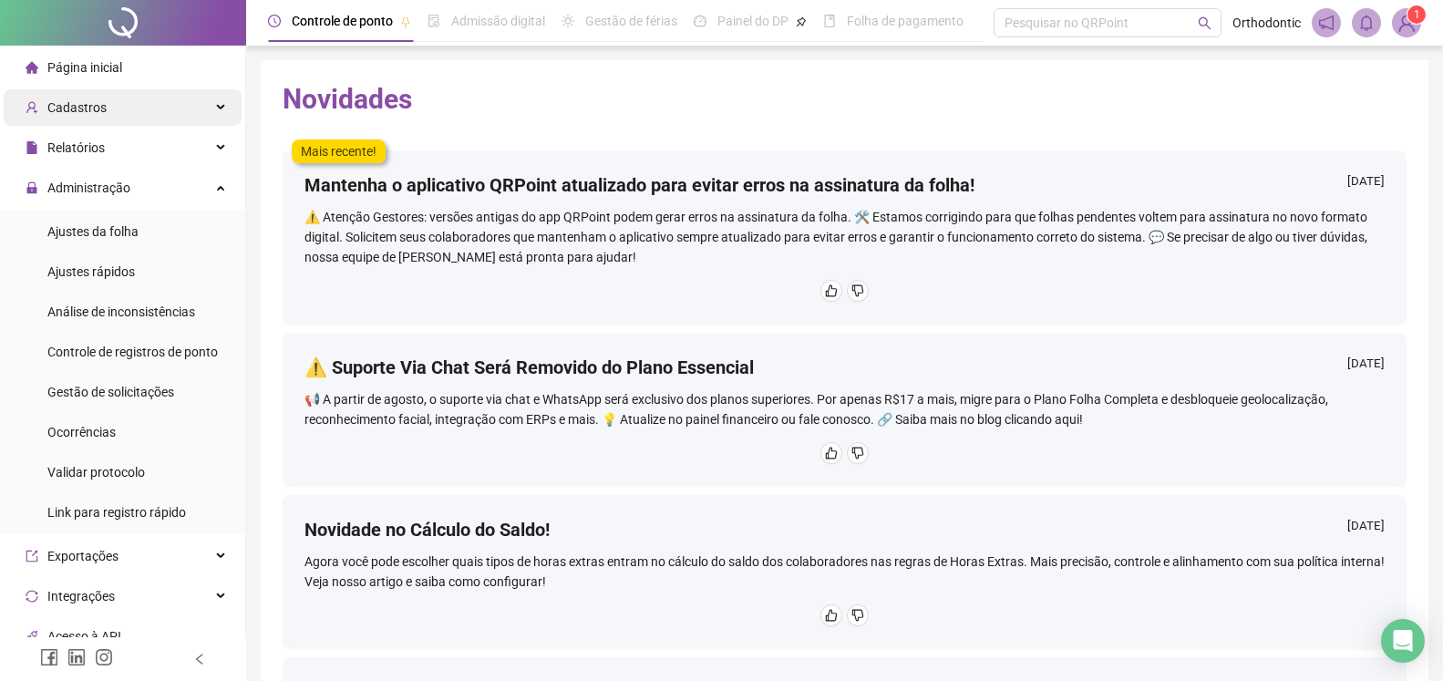
click at [148, 125] on div "Cadastros" at bounding box center [123, 107] width 238 height 36
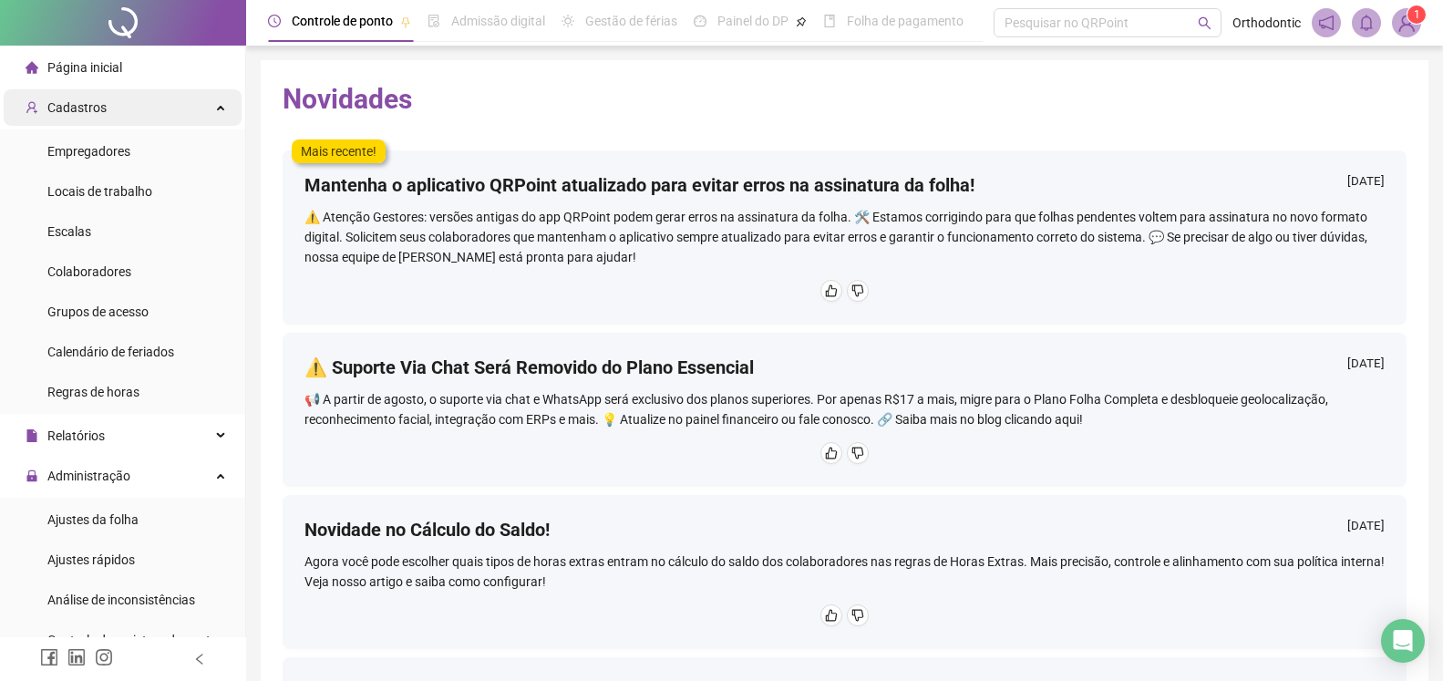
click at [133, 111] on div "Cadastros" at bounding box center [123, 107] width 238 height 36
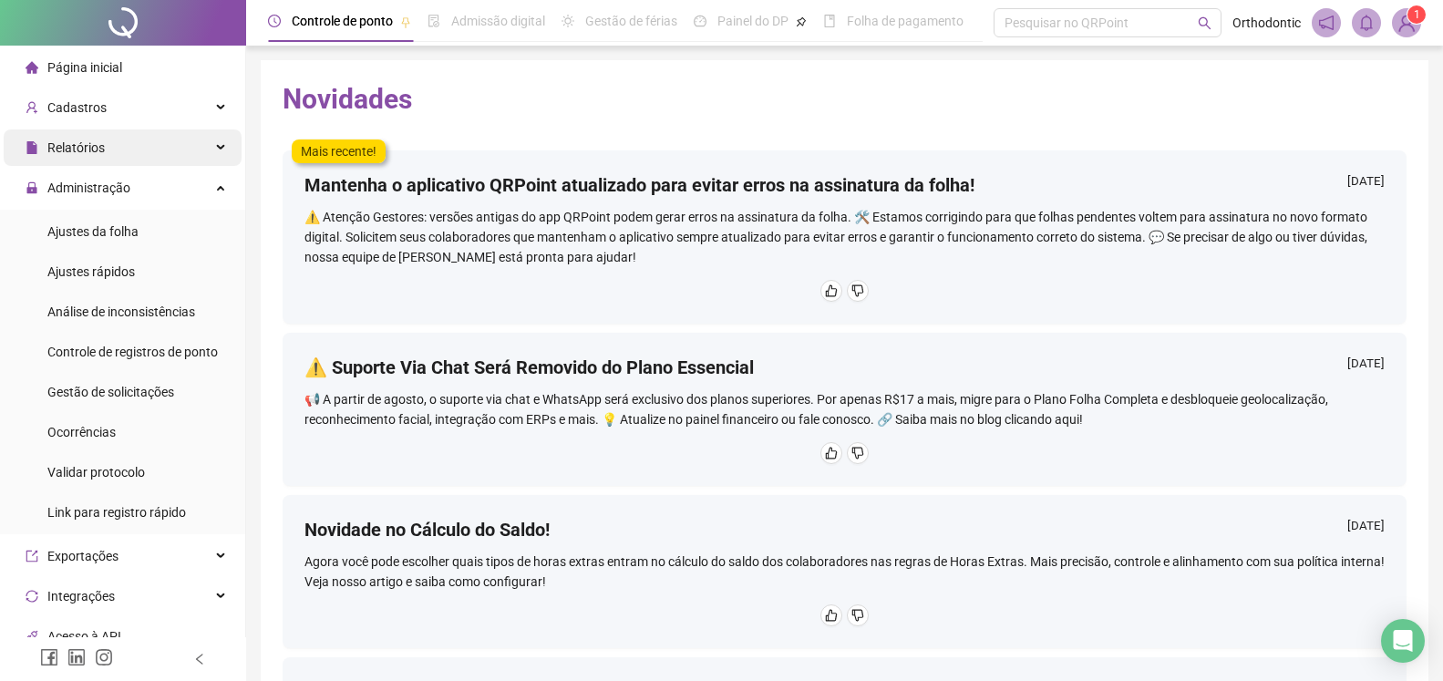
click at [134, 149] on div "Relatórios" at bounding box center [123, 147] width 238 height 36
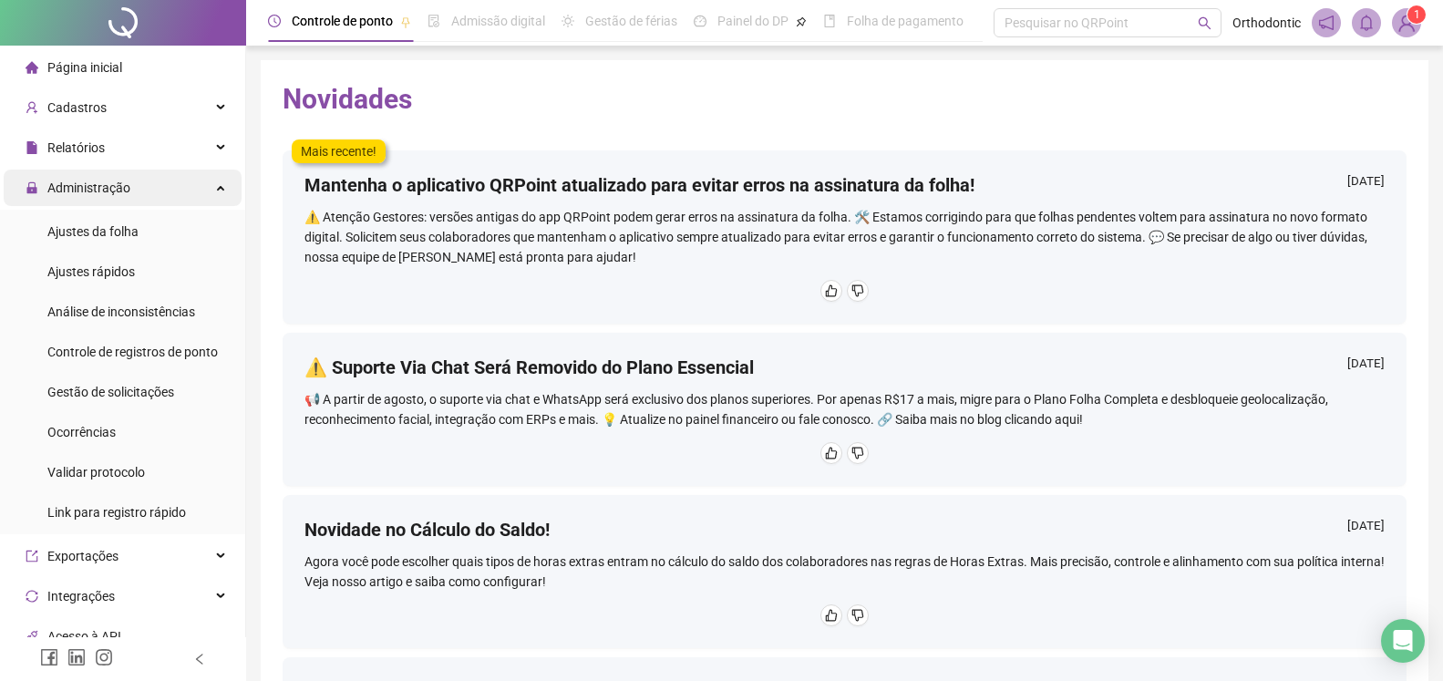
click at [133, 180] on div "Administração" at bounding box center [123, 188] width 238 height 36
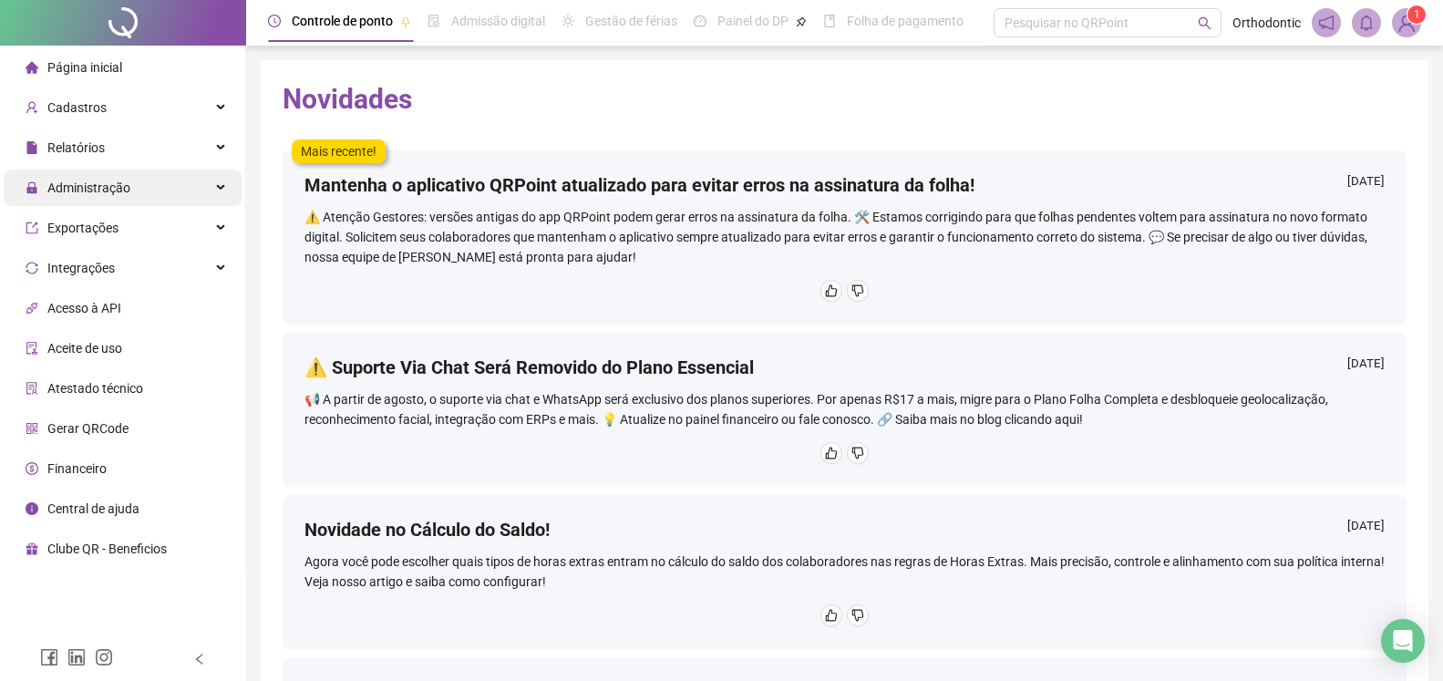
click at [135, 174] on div "Administração" at bounding box center [123, 188] width 238 height 36
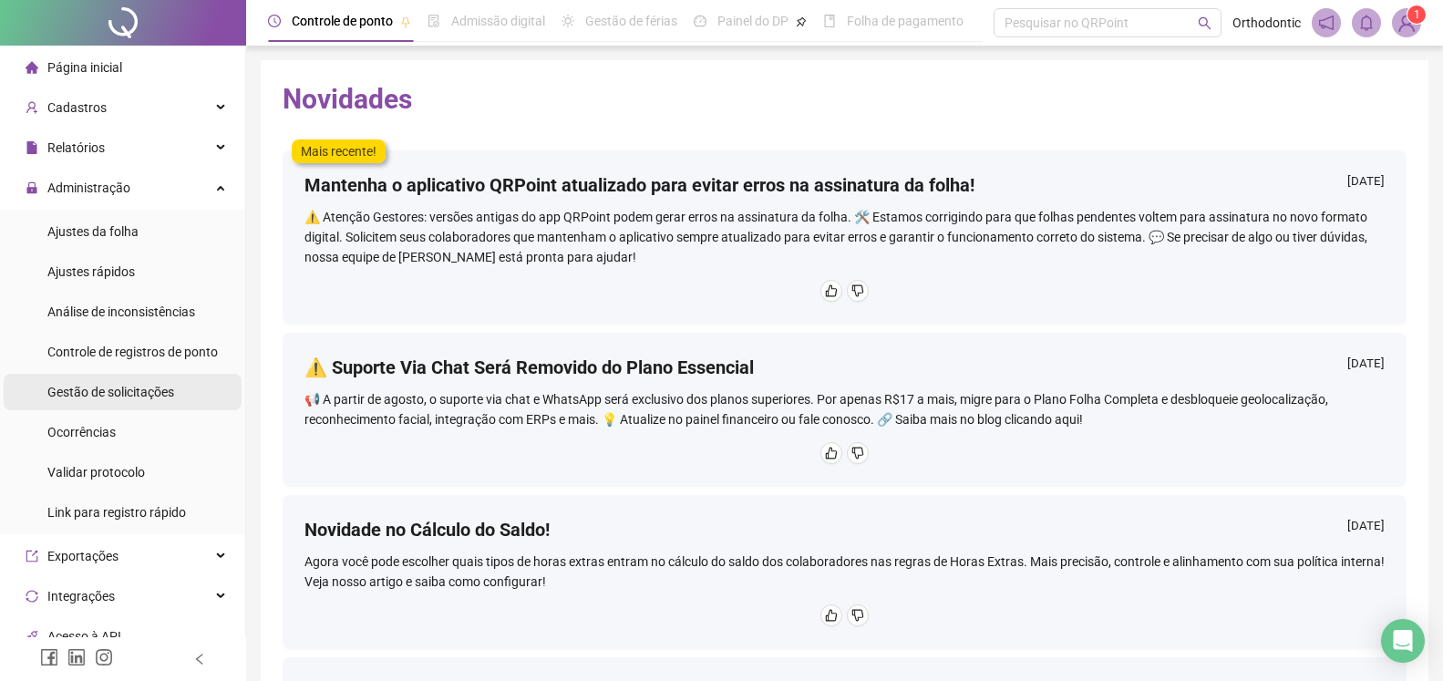
click at [125, 396] on span "Gestão de solicitações" at bounding box center [110, 392] width 127 height 15
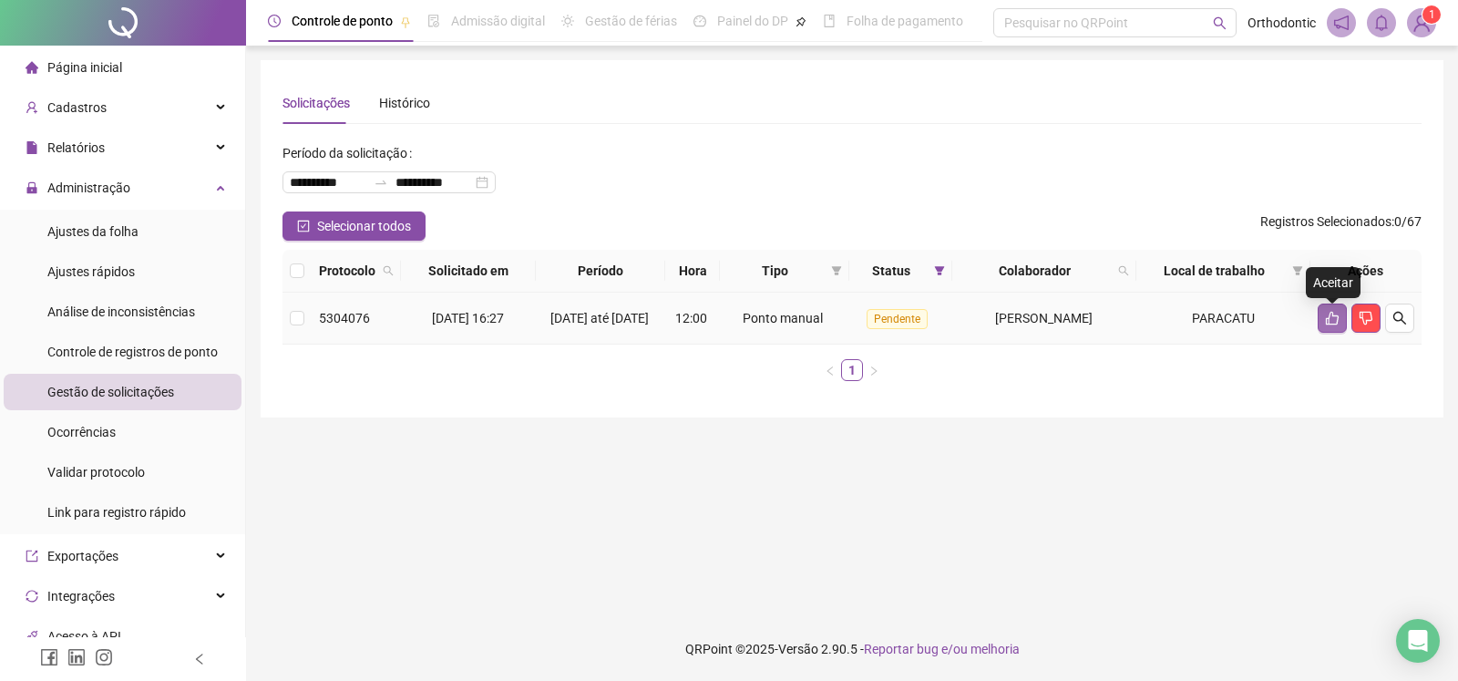
click at [1323, 320] on button "button" at bounding box center [1332, 317] width 29 height 29
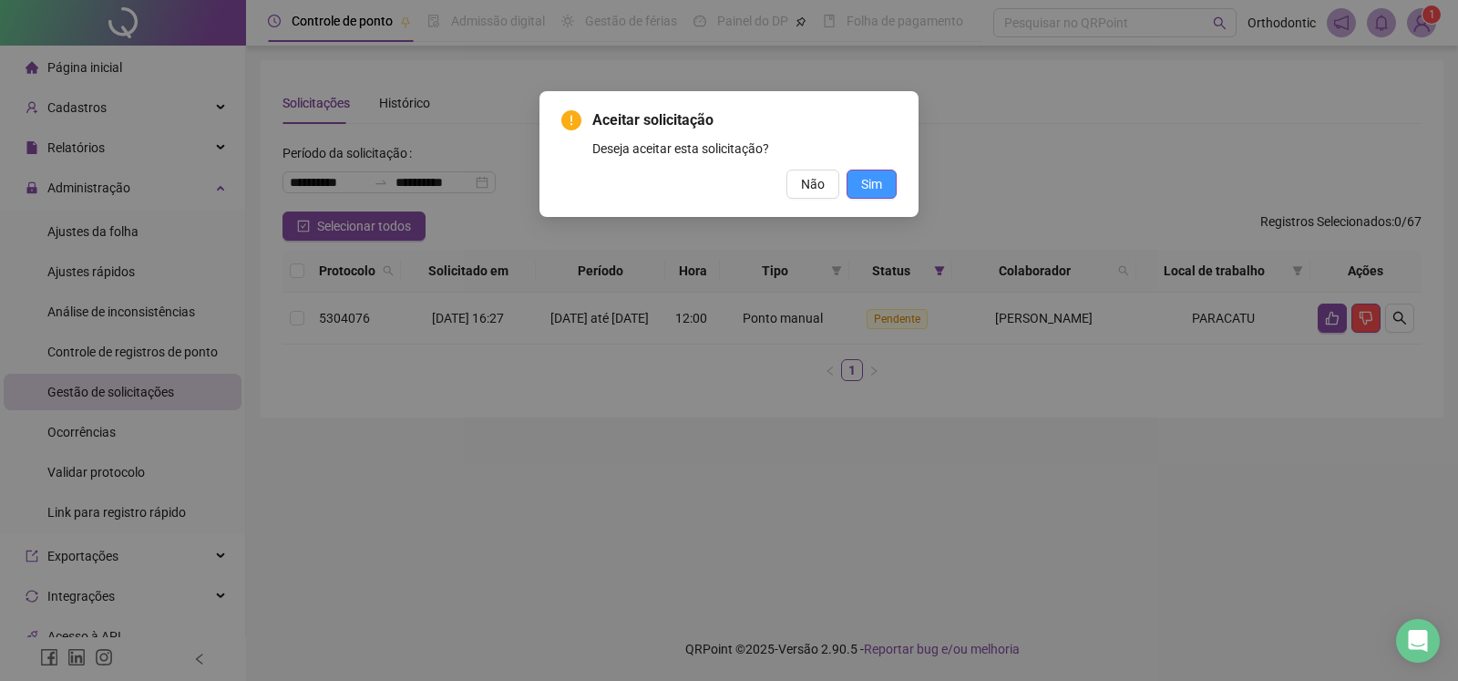
click at [884, 180] on button "Sim" at bounding box center [872, 184] width 50 height 29
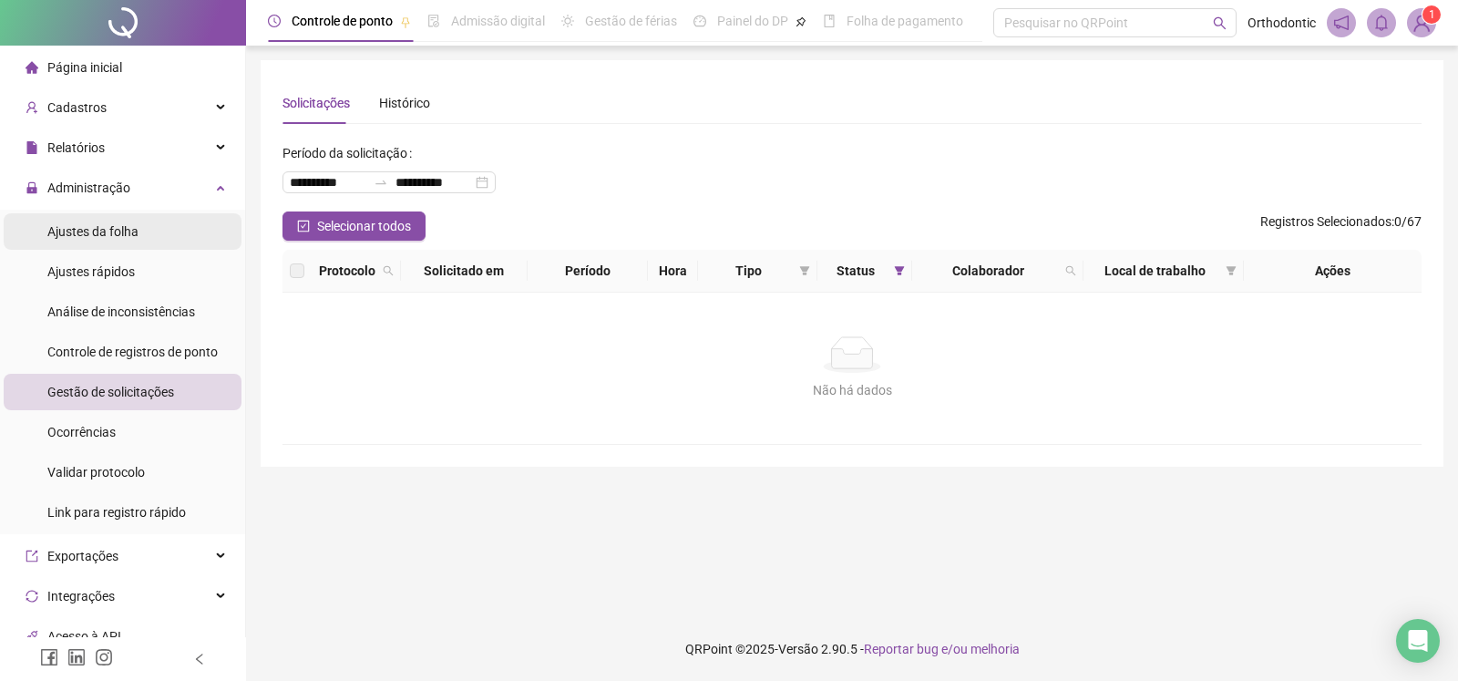
click at [104, 242] on div "Ajustes da folha" at bounding box center [92, 231] width 91 height 36
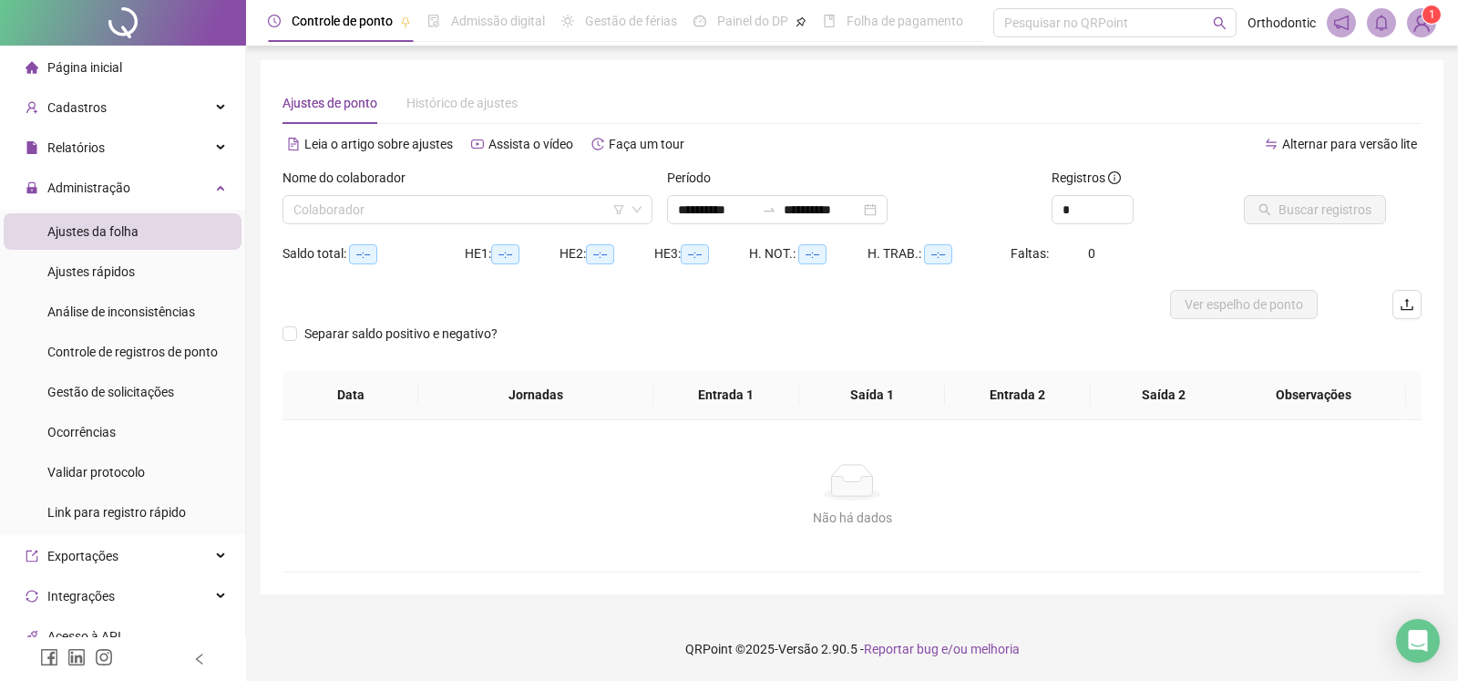
type input "**********"
click at [525, 217] on input "search" at bounding box center [459, 209] width 332 height 27
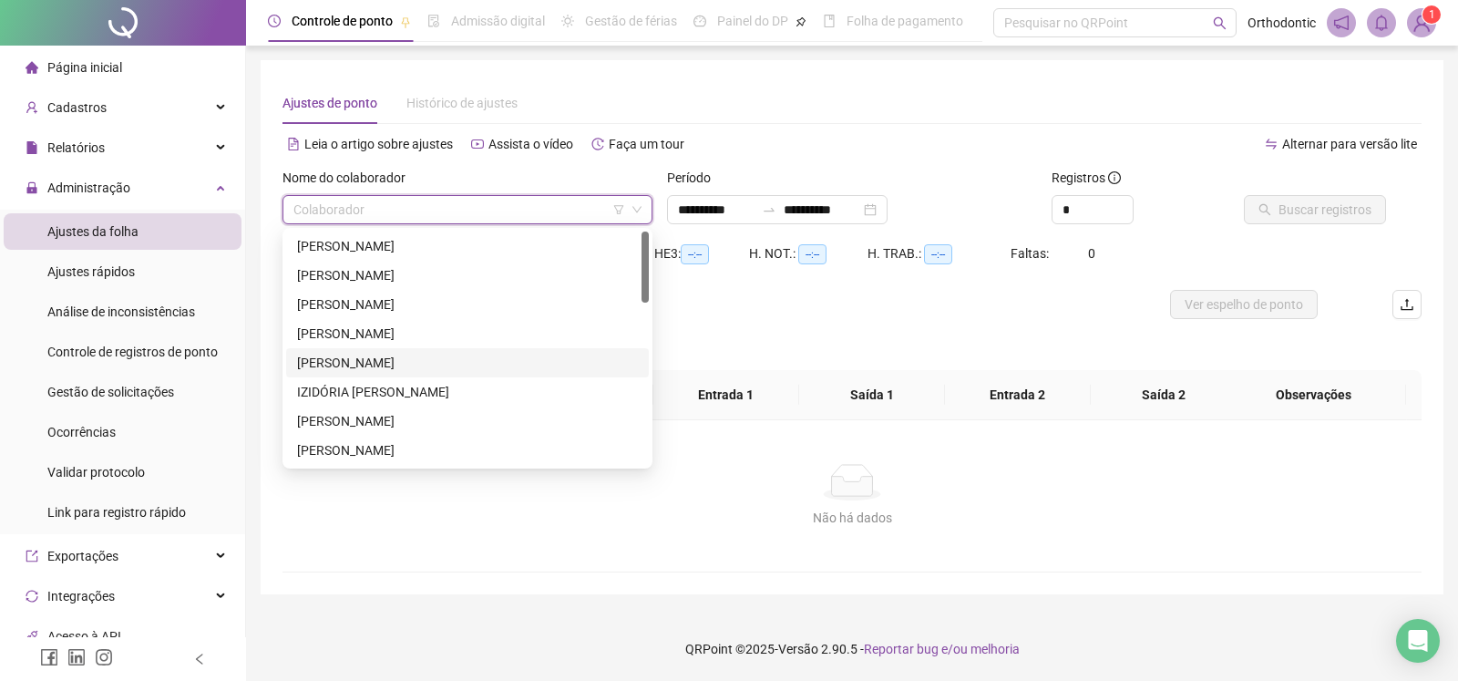
click at [389, 363] on div "[PERSON_NAME]" at bounding box center [467, 363] width 341 height 20
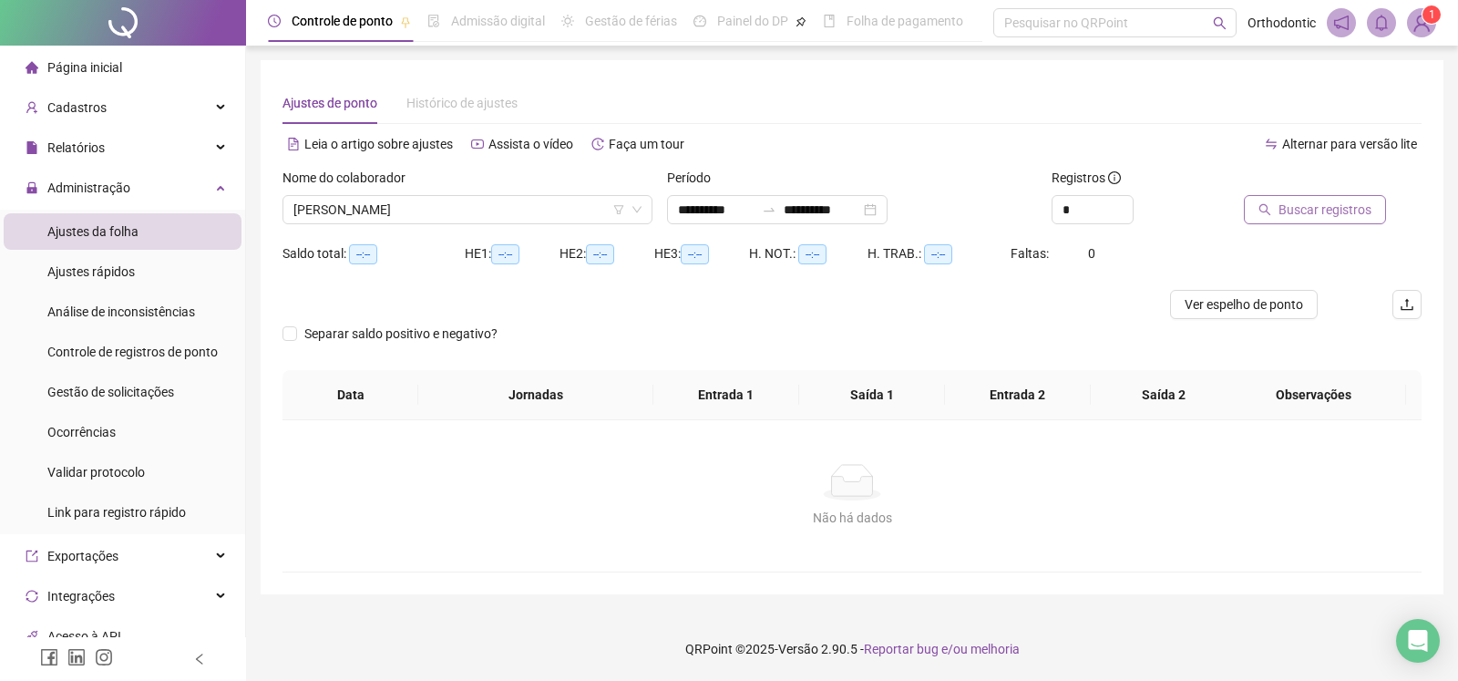
click at [1270, 205] on icon "search" at bounding box center [1265, 209] width 13 height 13
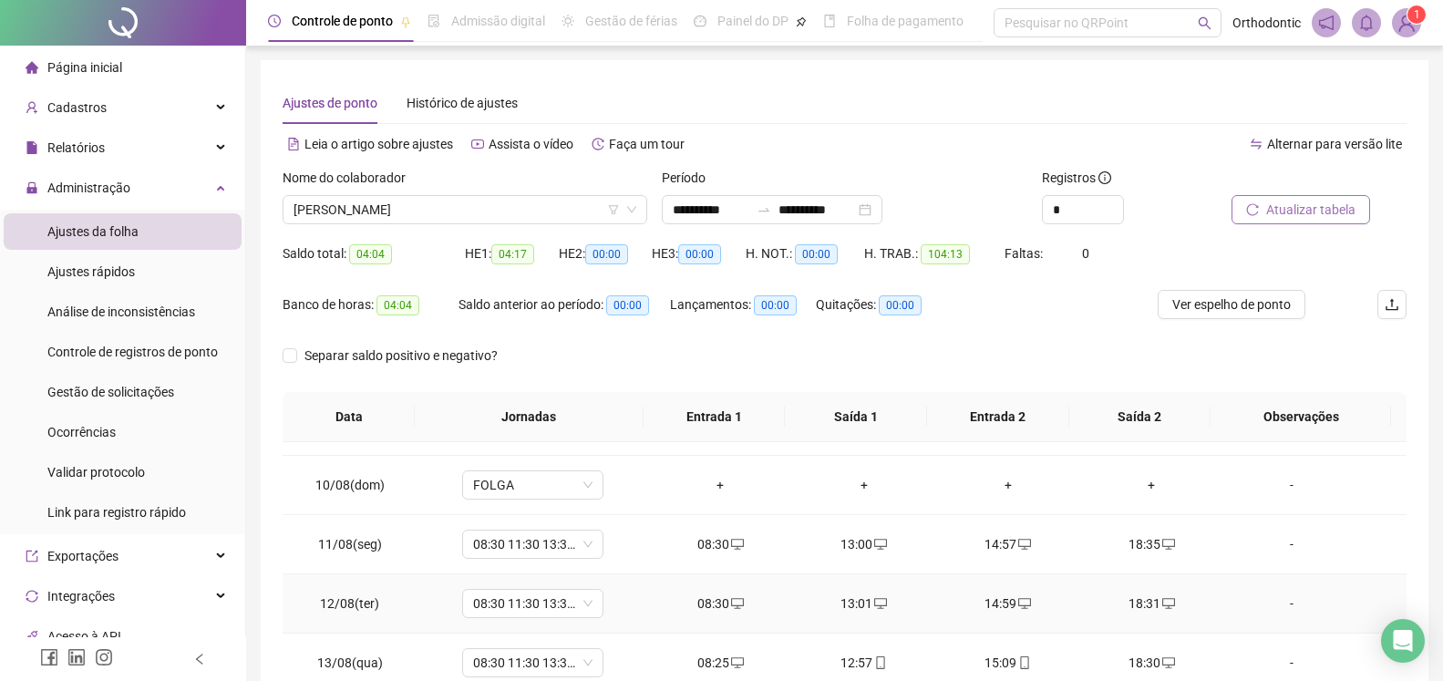
scroll to position [623, 0]
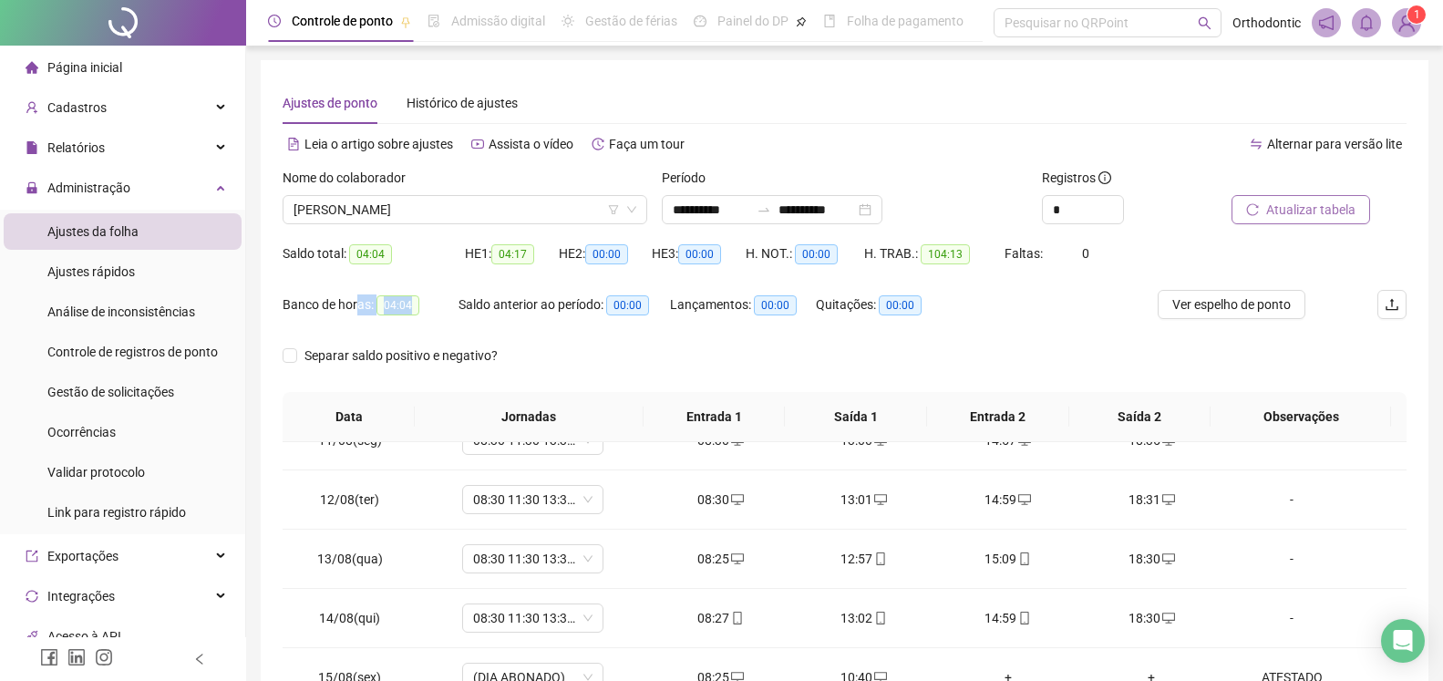
drag, startPoint x: 355, startPoint y: 326, endPoint x: 412, endPoint y: 320, distance: 57.8
click at [412, 320] on div "Banco de horas: 04:04" at bounding box center [371, 315] width 176 height 51
click at [456, 326] on div "Banco de horas: 04:04" at bounding box center [371, 315] width 176 height 51
click at [1196, 358] on div "Separar saldo positivo e negativo?" at bounding box center [845, 366] width 1124 height 51
click at [1212, 356] on div "Separar saldo positivo e negativo?" at bounding box center [845, 366] width 1124 height 51
